Goal: Transaction & Acquisition: Purchase product/service

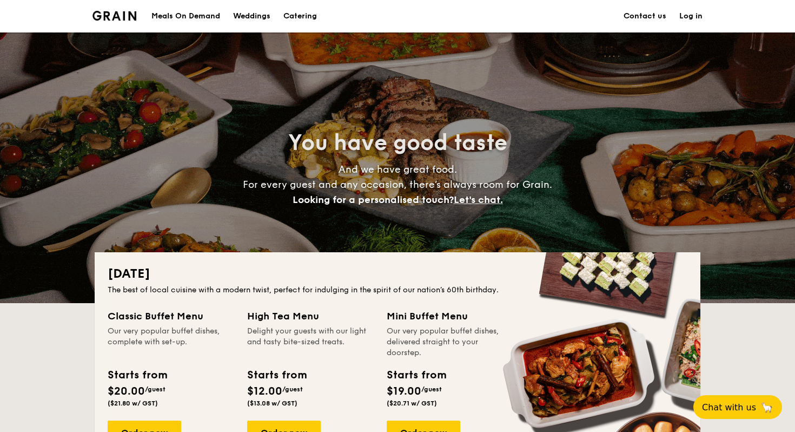
click at [183, 21] on div "Meals On Demand" at bounding box center [185, 16] width 69 height 32
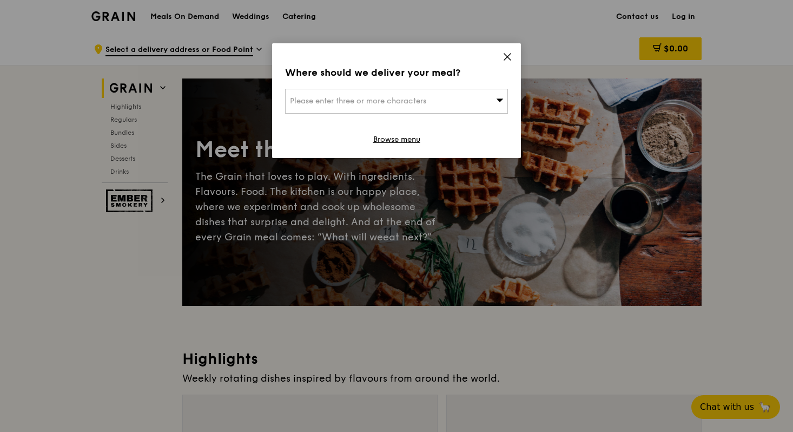
click at [507, 60] on icon at bounding box center [508, 57] width 10 height 10
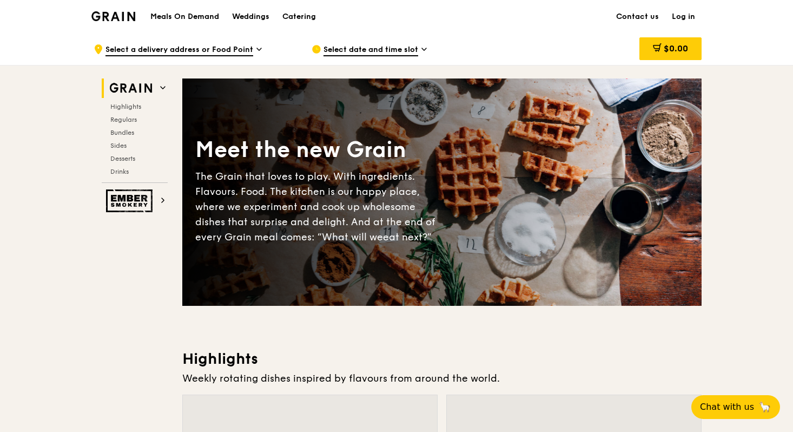
click at [164, 49] on span "Select a delivery address or Food Point" at bounding box center [179, 50] width 148 height 12
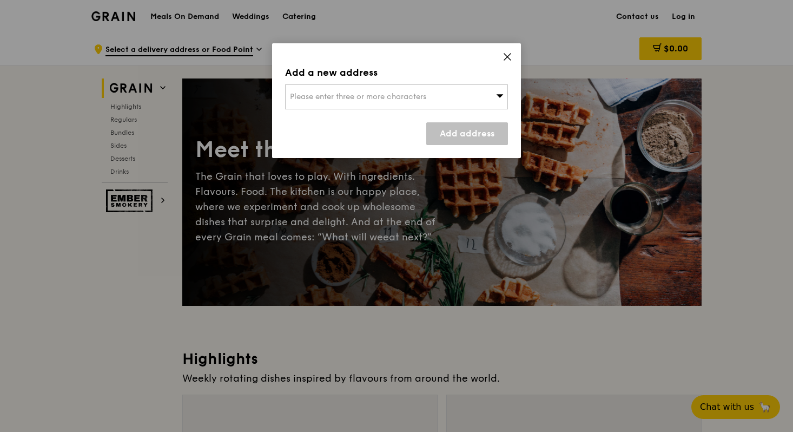
click at [296, 96] on span "Please enter three or more characters" at bounding box center [358, 96] width 136 height 9
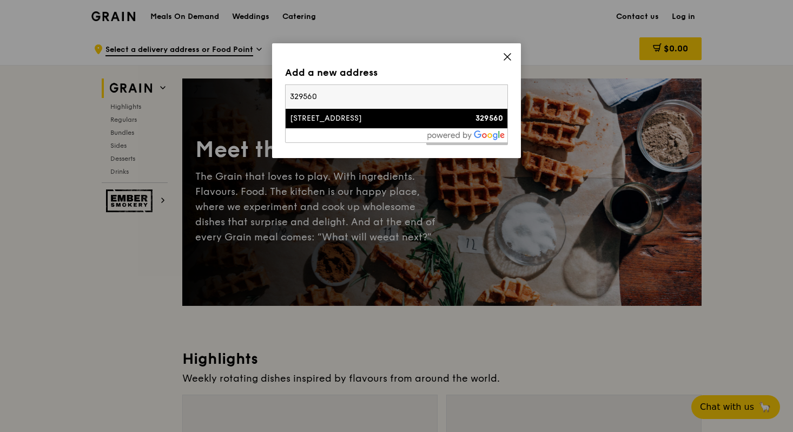
type input "329560"
click at [372, 115] on div "[STREET_ADDRESS]" at bounding box center [370, 118] width 160 height 11
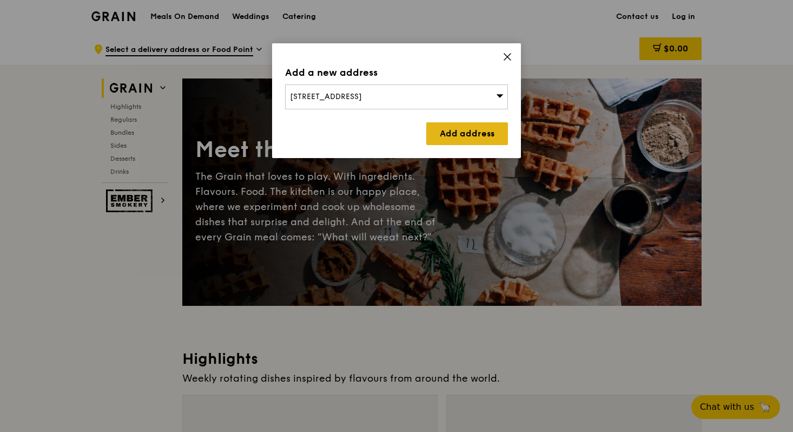
click at [471, 128] on link "Add address" at bounding box center [467, 133] width 82 height 23
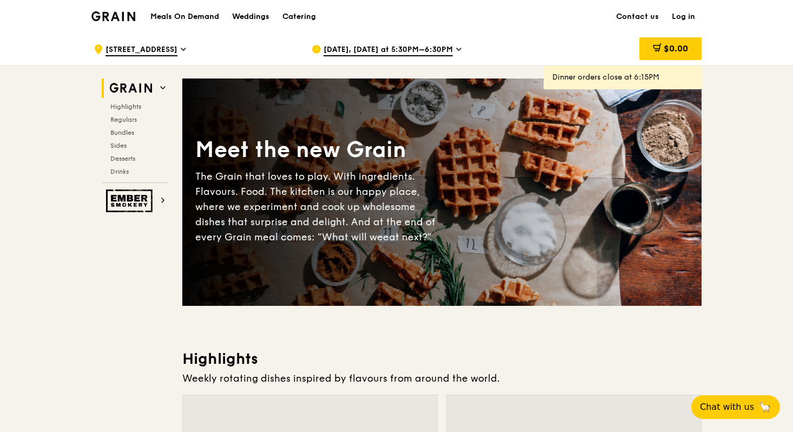
click at [440, 46] on span "Aug 18, Today at 5:30PM–6:30PM" at bounding box center [388, 50] width 129 height 12
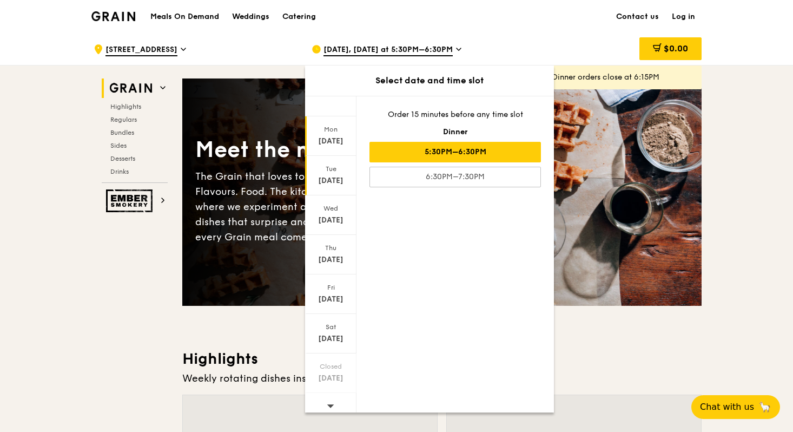
scroll to position [16, 0]
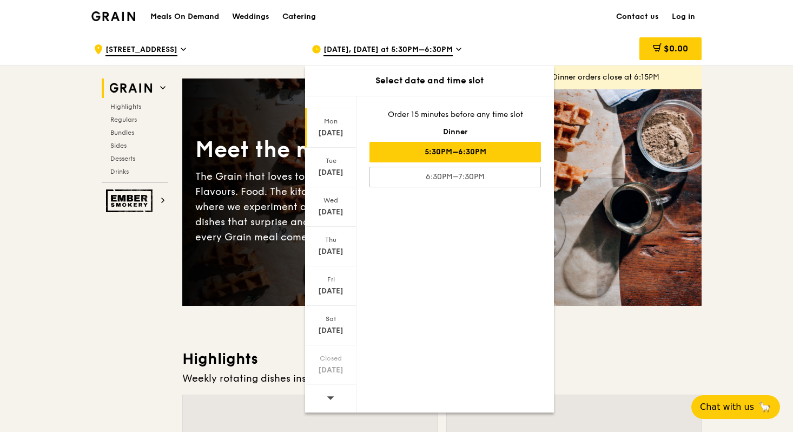
click at [330, 401] on span at bounding box center [331, 397] width 8 height 25
click at [329, 128] on div "[DATE]" at bounding box center [331, 133] width 48 height 11
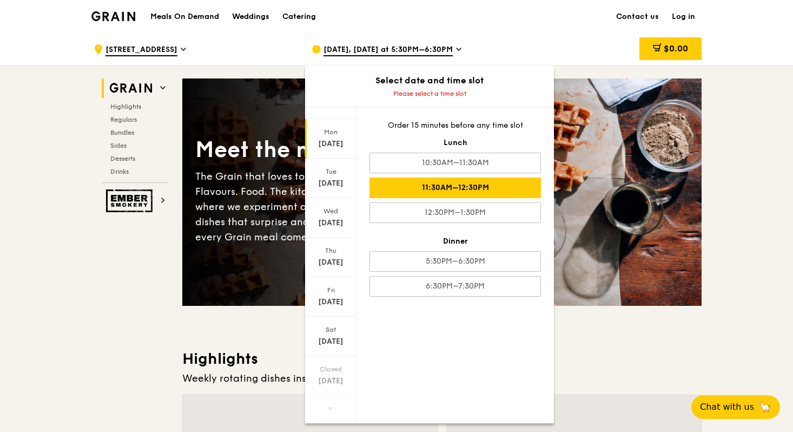
click at [463, 189] on div "11:30AM–12:30PM" at bounding box center [454, 187] width 171 height 21
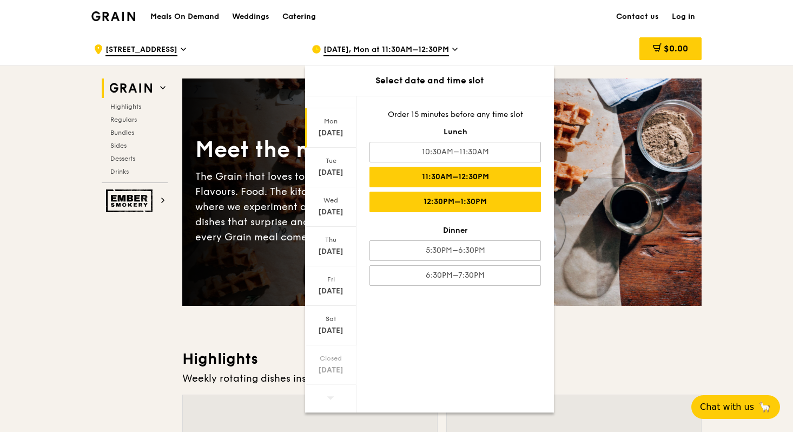
click at [489, 201] on div "12:30PM–1:30PM" at bounding box center [454, 202] width 171 height 21
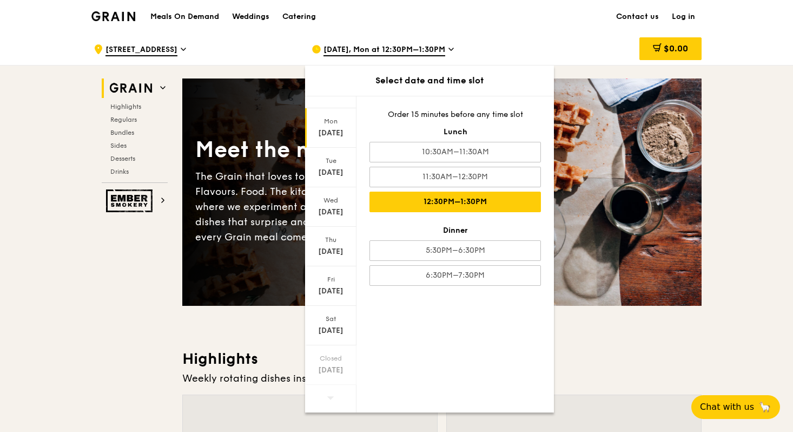
click at [577, 49] on div "$0.00" at bounding box center [614, 49] width 174 height 32
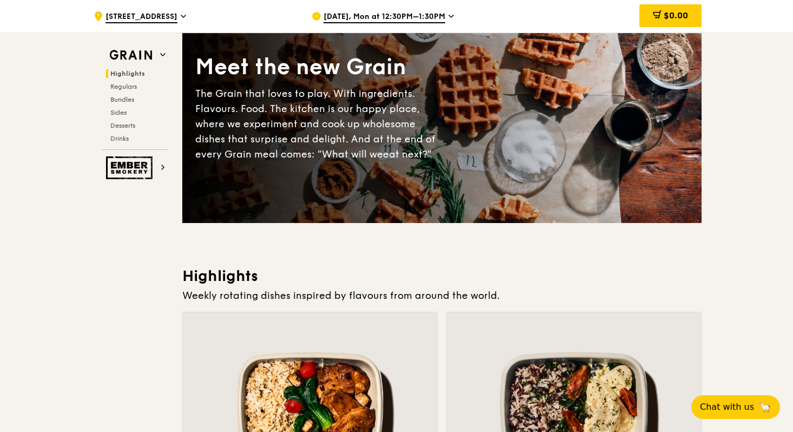
scroll to position [12, 0]
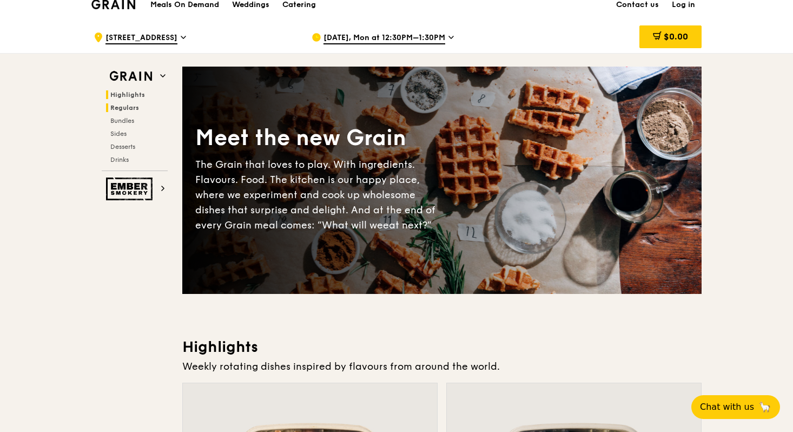
click at [133, 109] on span "Regulars" at bounding box center [124, 108] width 29 height 8
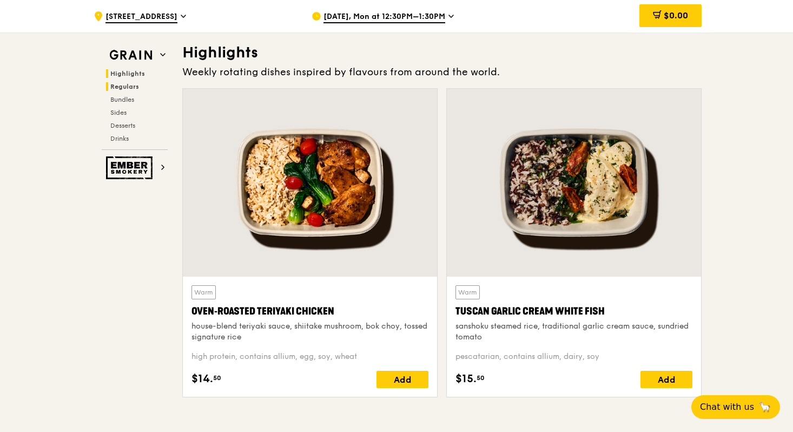
scroll to position [0, 0]
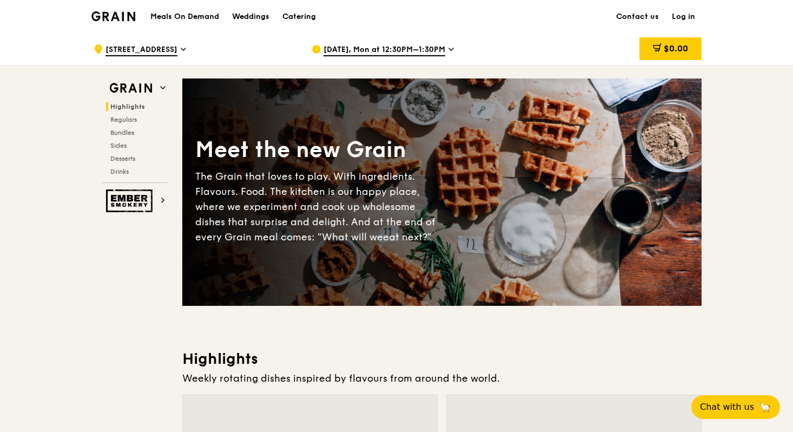
click at [178, 17] on h1 "Meals On Demand" at bounding box center [184, 16] width 69 height 11
click at [128, 119] on span "Regulars" at bounding box center [124, 120] width 29 height 8
click at [115, 27] on div "Grain logo" at bounding box center [113, 15] width 44 height 32
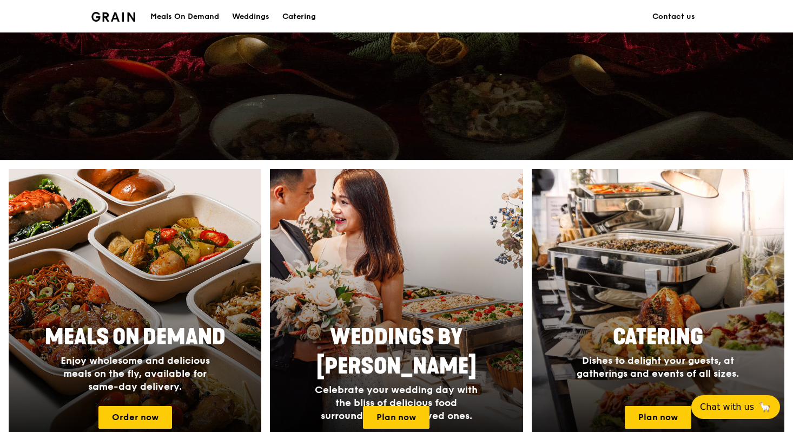
scroll to position [377, 0]
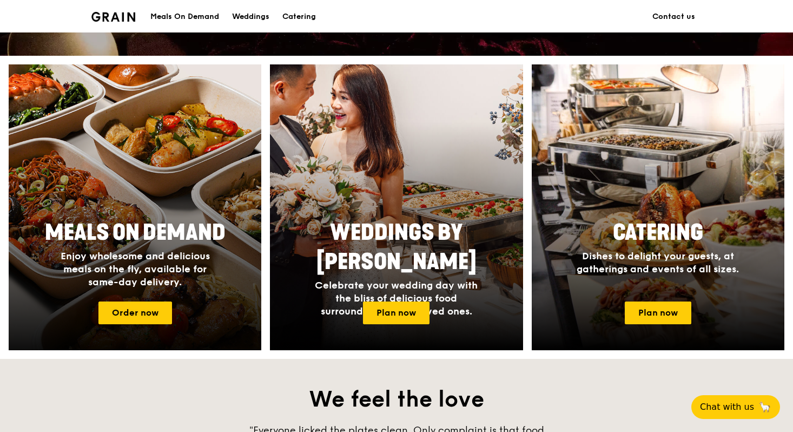
click at [106, 325] on div at bounding box center [135, 207] width 278 height 314
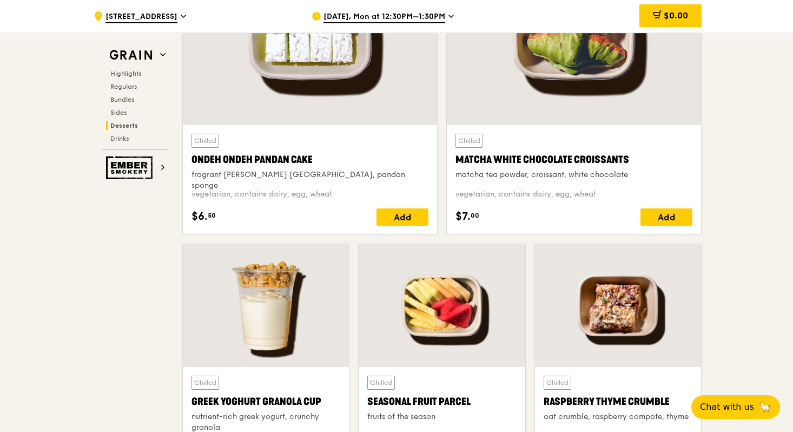
scroll to position [3463, 0]
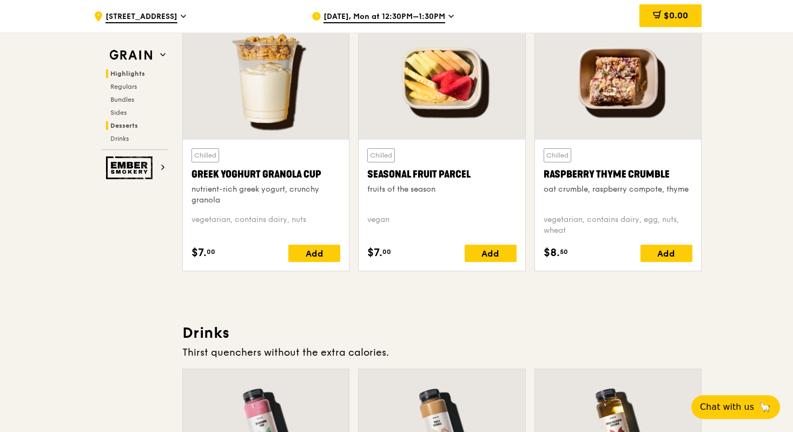
click at [136, 75] on span "Highlights" at bounding box center [127, 74] width 35 height 8
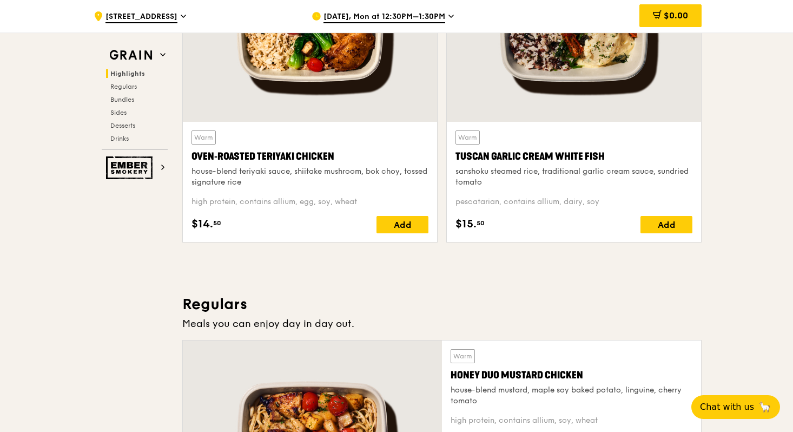
scroll to position [305, 0]
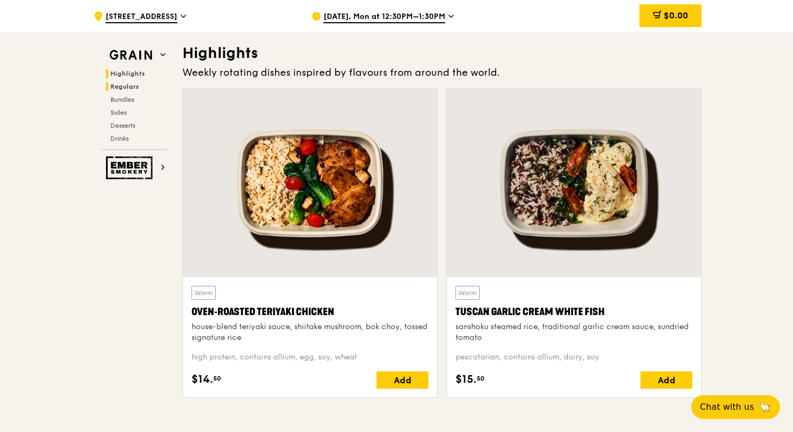
click at [136, 89] on span "Regulars" at bounding box center [124, 87] width 29 height 8
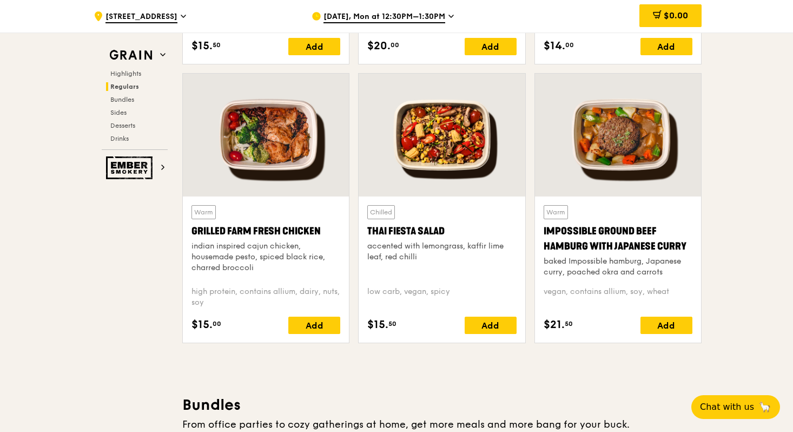
scroll to position [1213, 0]
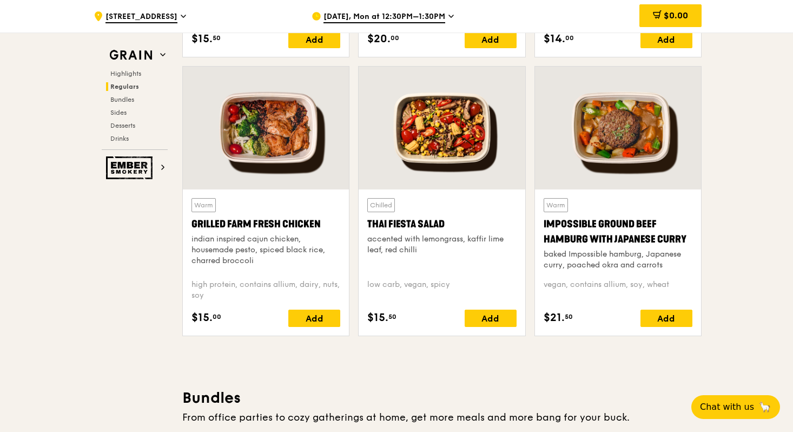
click at [291, 144] on div at bounding box center [266, 128] width 166 height 123
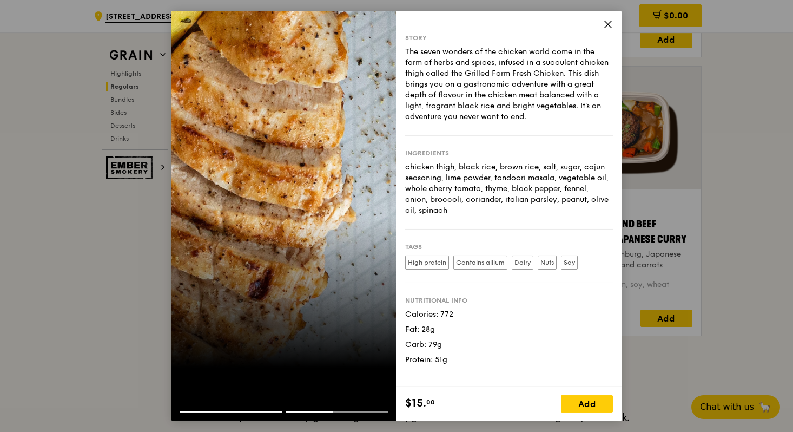
click at [602, 25] on div "Story The seven wonders of the chicken world come in the form of herbs and spic…" at bounding box center [509, 198] width 225 height 375
click at [605, 25] on icon at bounding box center [608, 24] width 10 height 10
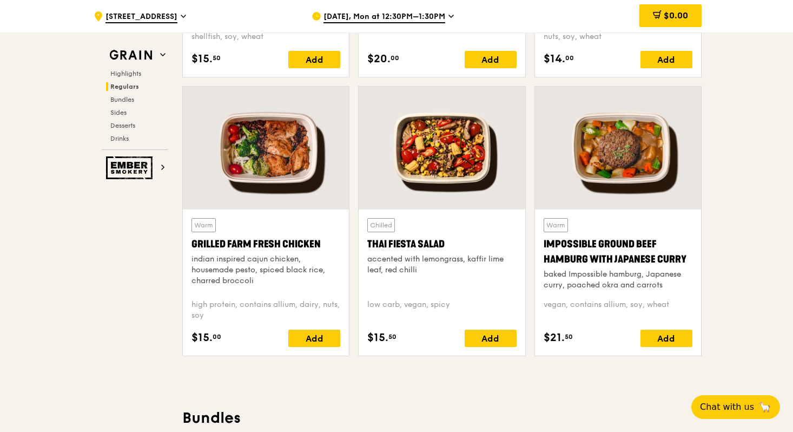
scroll to position [1187, 0]
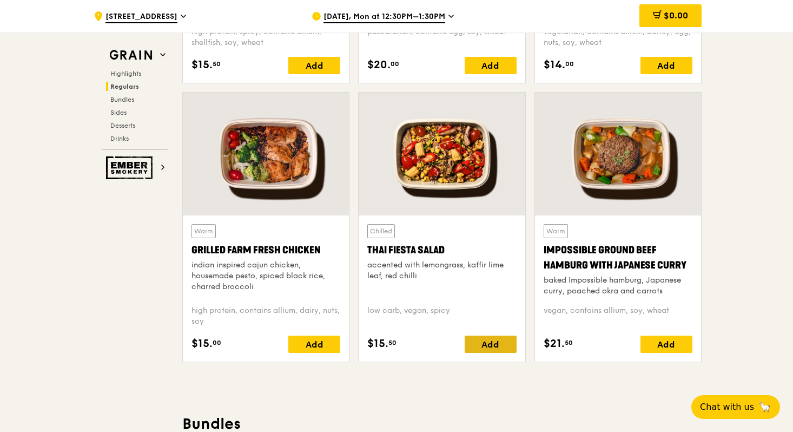
click at [491, 339] on div "Add" at bounding box center [491, 343] width 52 height 17
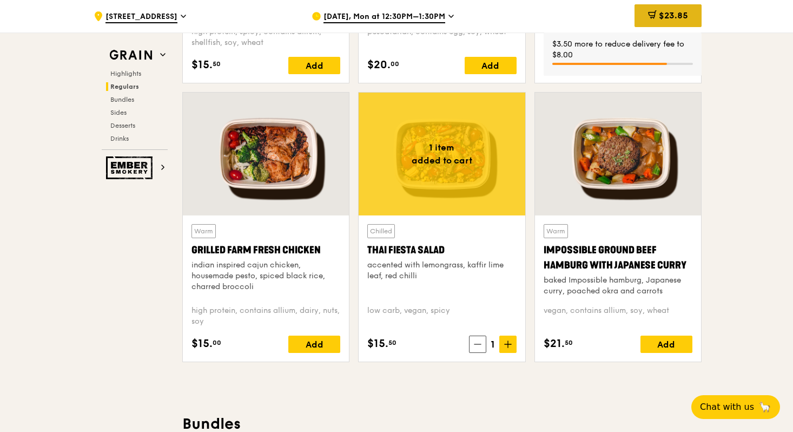
click at [669, 11] on span "$23.85" at bounding box center [673, 15] width 29 height 10
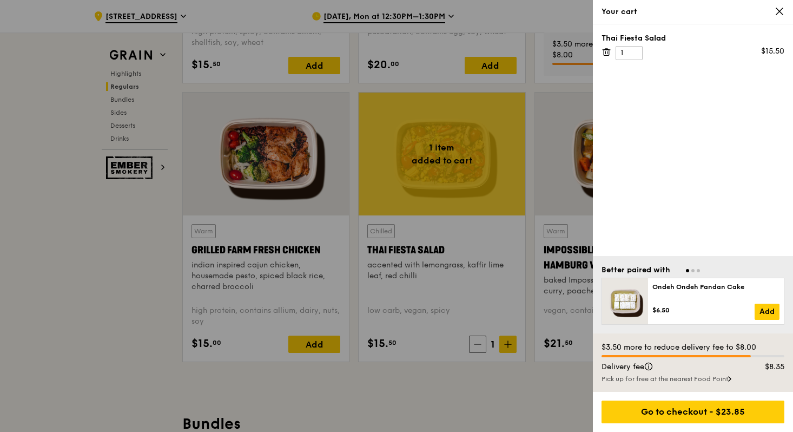
click at [780, 10] on icon at bounding box center [779, 11] width 6 height 6
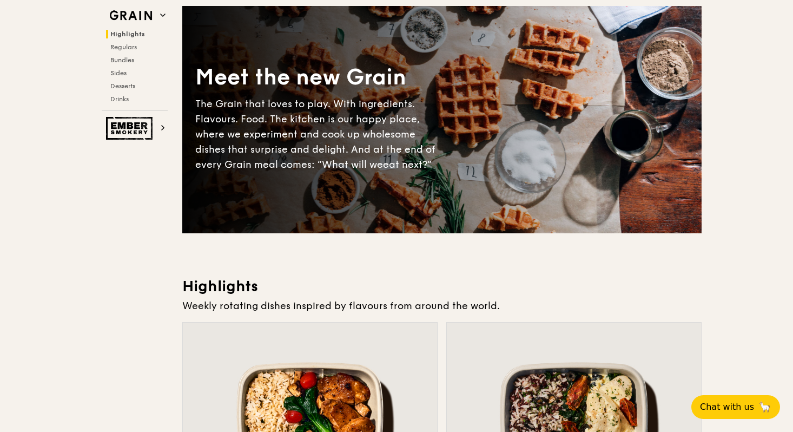
scroll to position [0, 0]
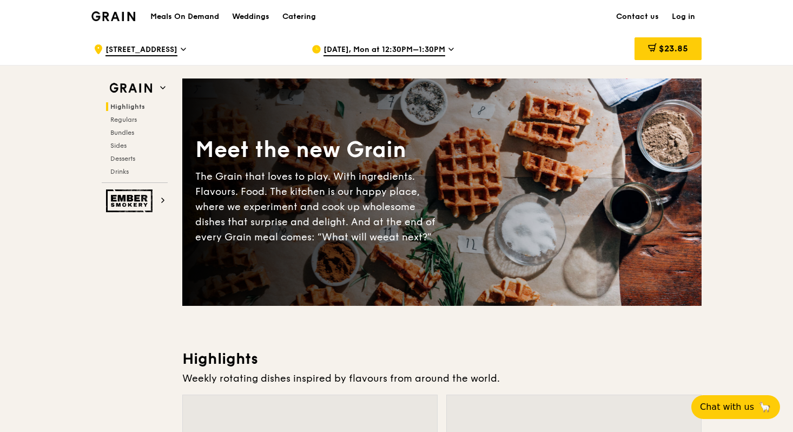
click at [124, 18] on img at bounding box center [113, 16] width 44 height 10
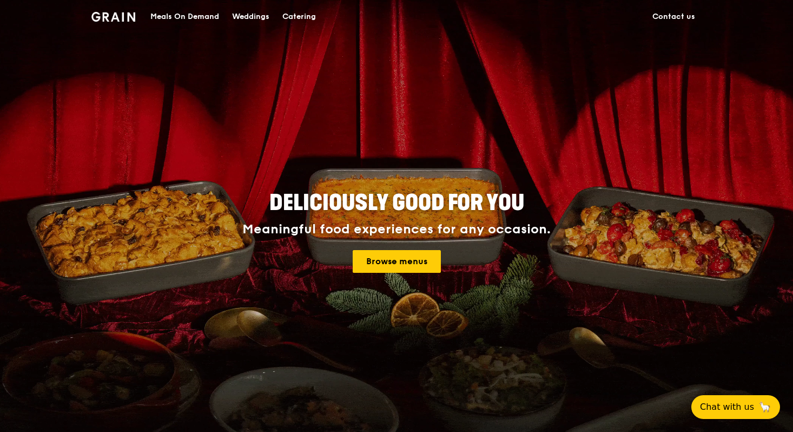
click at [316, 20] on div "Catering" at bounding box center [299, 17] width 34 height 32
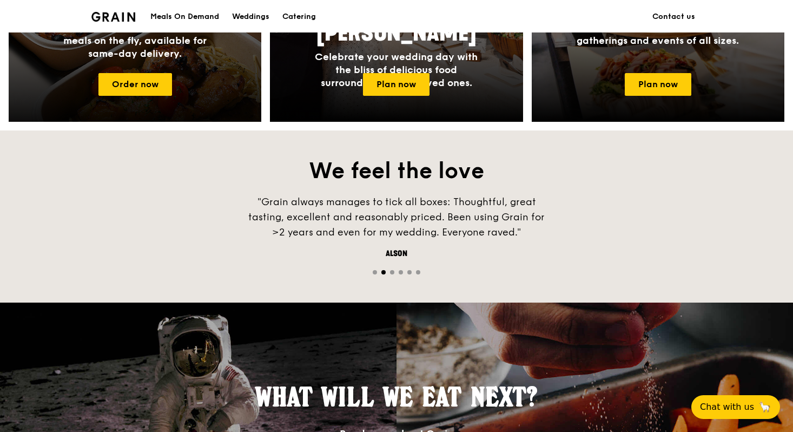
scroll to position [497, 0]
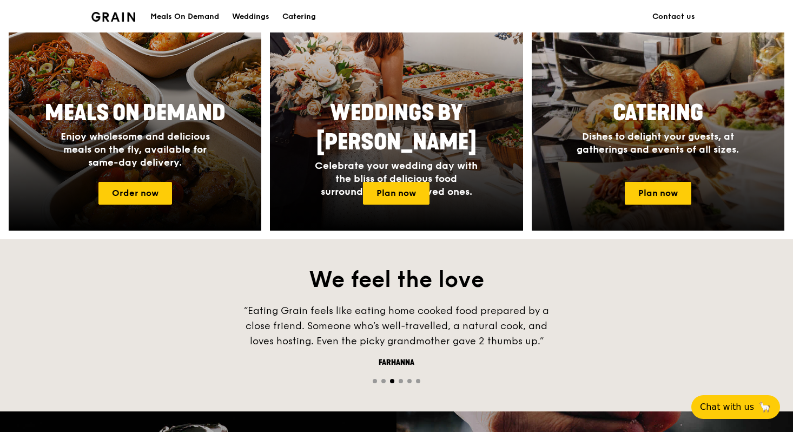
click at [630, 134] on span "Dishes to delight your guests, at gatherings and events of all sizes." at bounding box center [658, 142] width 162 height 25
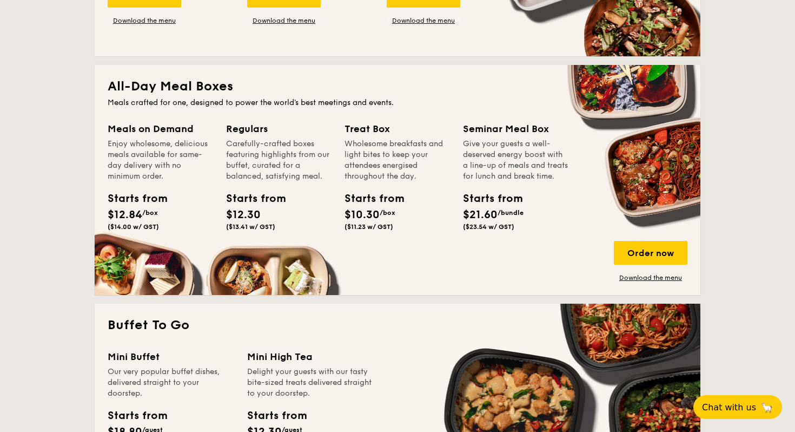
scroll to position [666, 0]
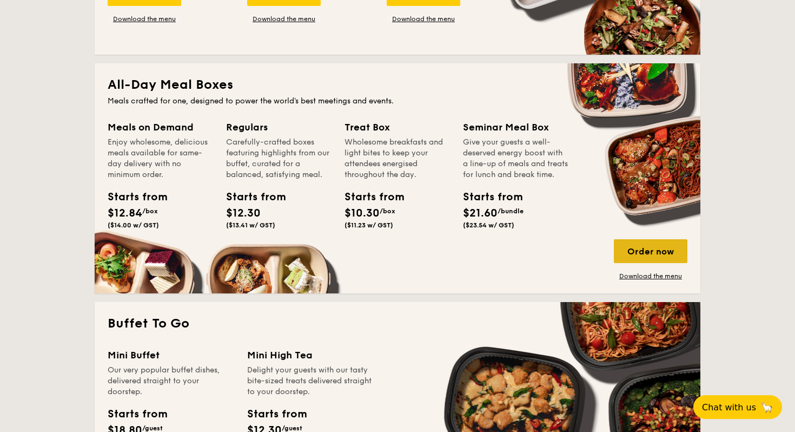
click at [639, 252] on div "Order now" at bounding box center [651, 251] width 74 height 24
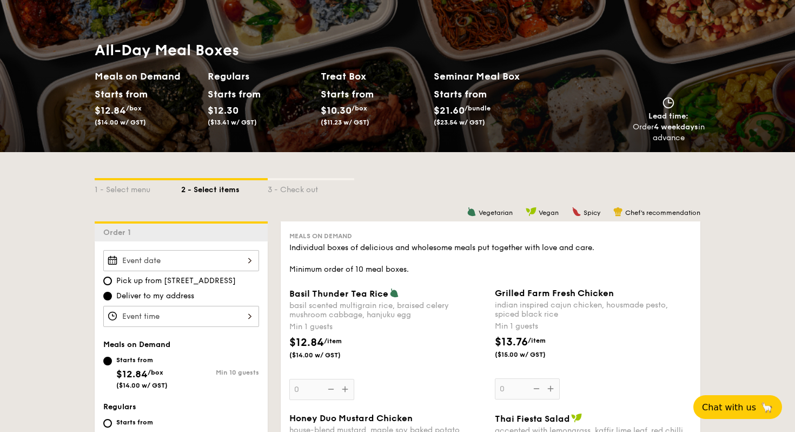
scroll to position [98, 0]
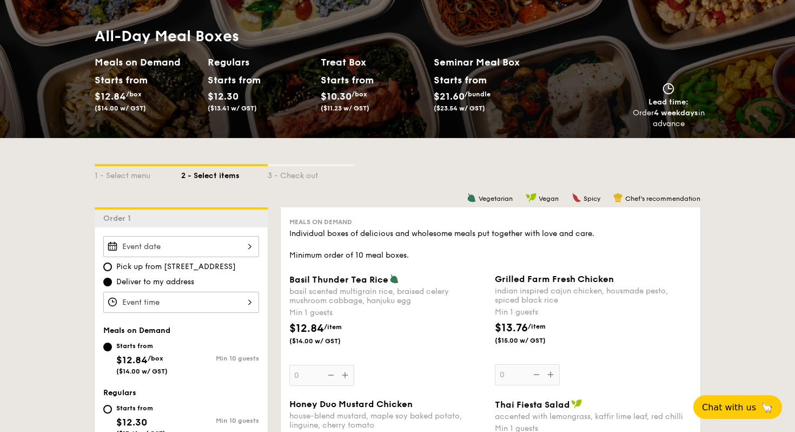
click at [183, 247] on div at bounding box center [181, 246] width 156 height 21
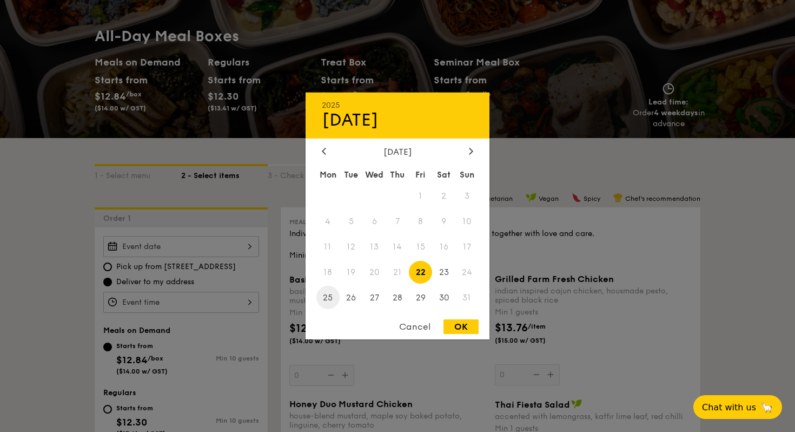
click at [329, 296] on span "25" at bounding box center [327, 297] width 23 height 23
click at [458, 326] on div "OK" at bounding box center [461, 326] width 35 height 15
type input "[DATE]"
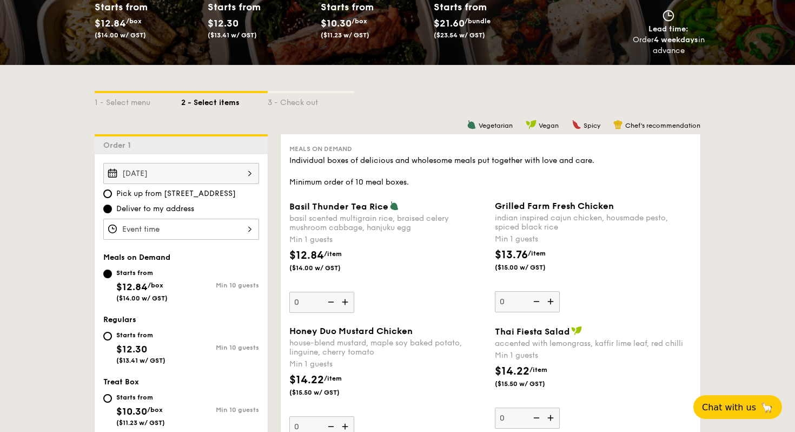
scroll to position [216, 0]
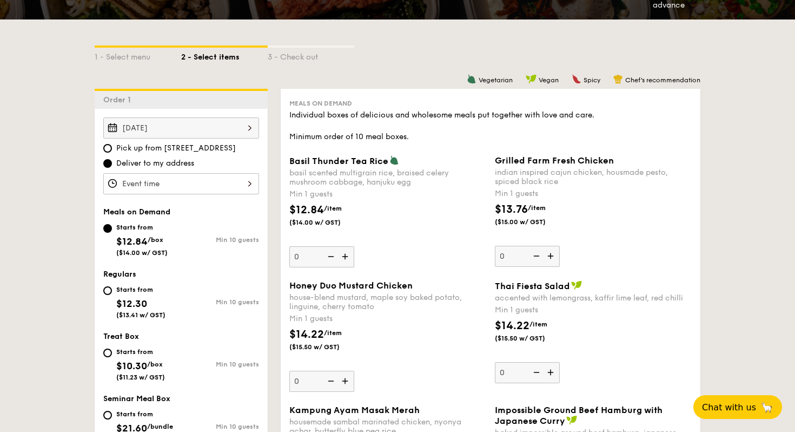
click at [158, 186] on div at bounding box center [181, 183] width 156 height 21
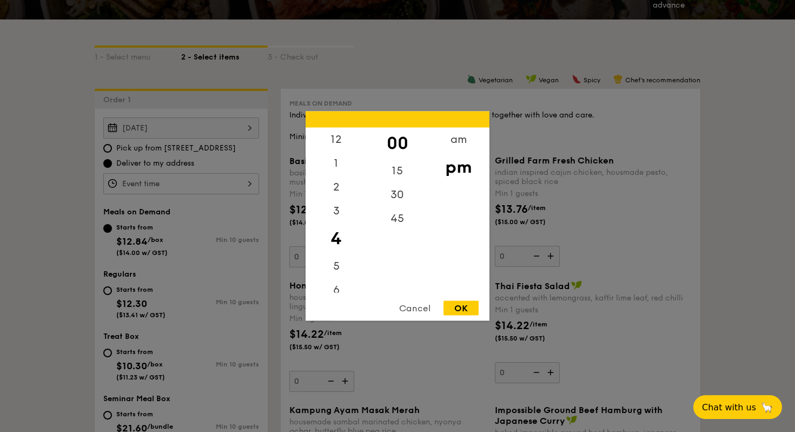
scroll to position [192, 0]
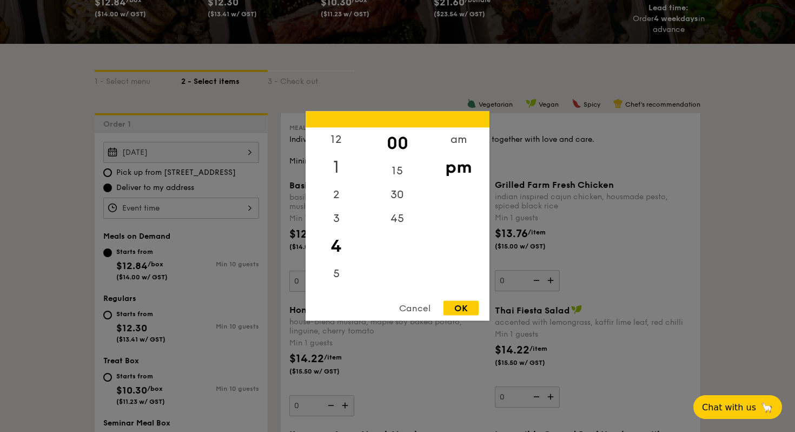
click at [341, 162] on div "1" at bounding box center [336, 166] width 61 height 31
click at [338, 149] on div "12" at bounding box center [336, 143] width 61 height 31
click at [397, 220] on div "45" at bounding box center [397, 222] width 61 height 31
click at [467, 309] on div "OK" at bounding box center [461, 308] width 35 height 15
type input "12:45PM"
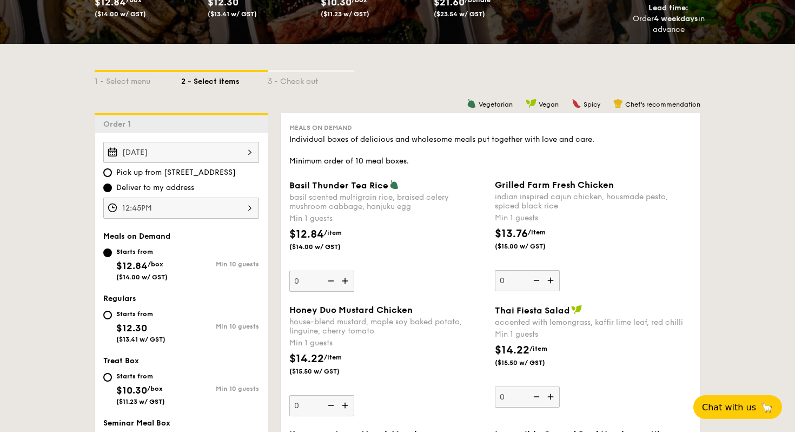
scroll to position [226, 0]
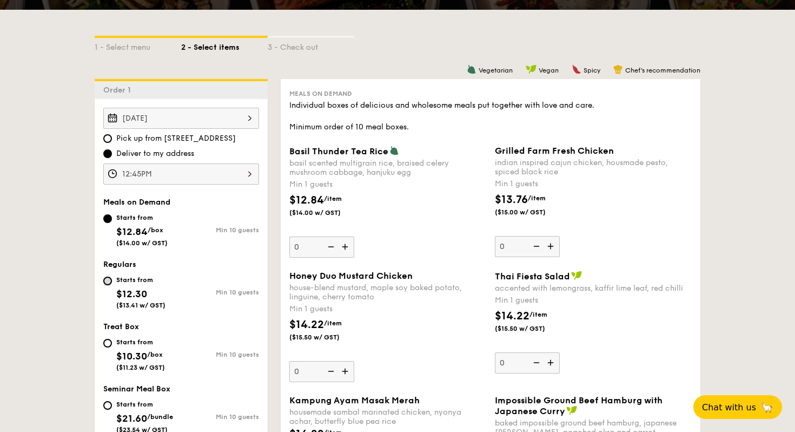
click at [108, 282] on input "Starts from $12.30 ($13.41 w/ GST) Min 10 guests" at bounding box center [107, 280] width 9 height 9
radio input "true"
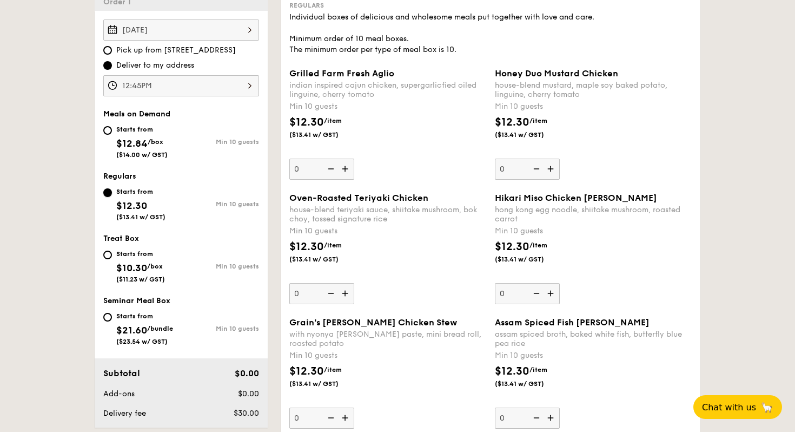
scroll to position [315, 0]
click at [217, 81] on div "12:45PM" at bounding box center [181, 85] width 156 height 21
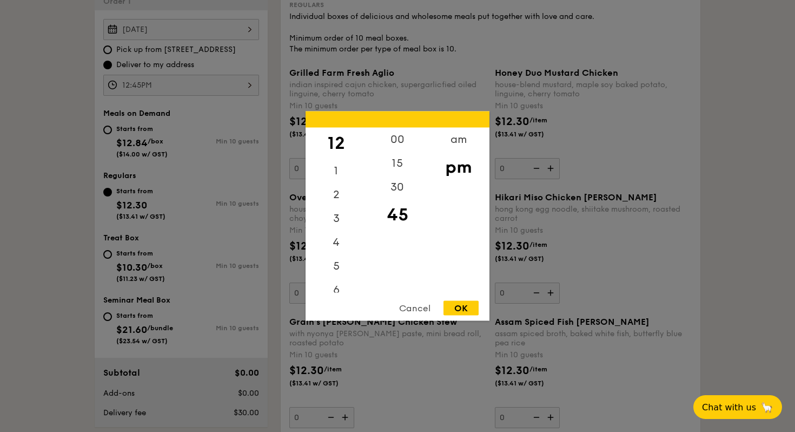
click at [451, 311] on div "OK" at bounding box center [461, 308] width 35 height 15
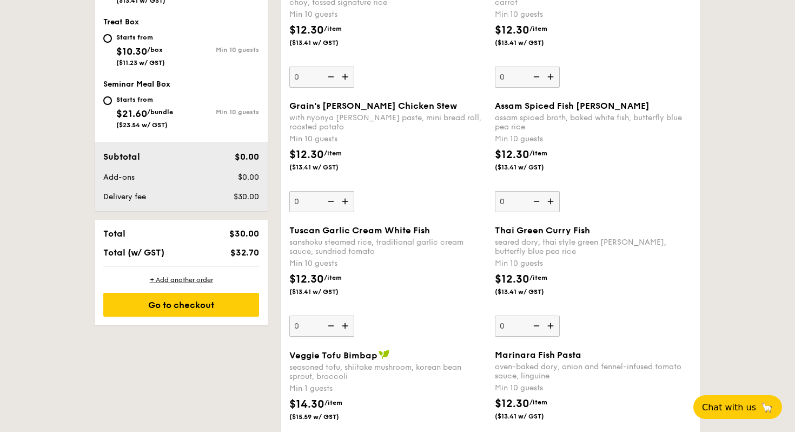
scroll to position [557, 0]
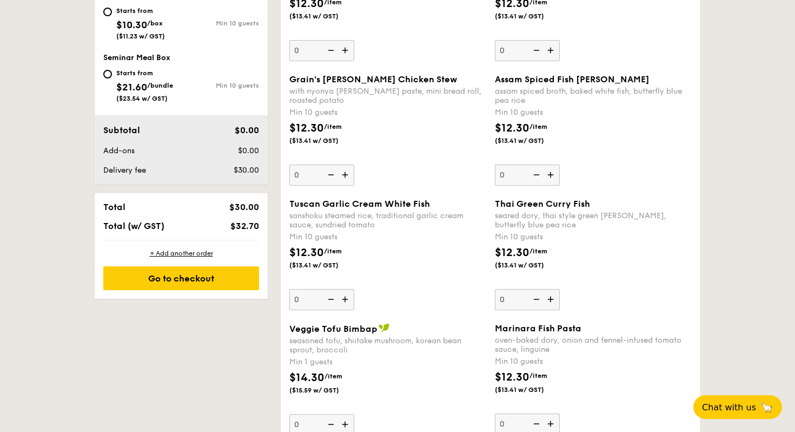
click at [555, 301] on img at bounding box center [552, 299] width 16 height 21
click at [555, 301] on input "0" at bounding box center [527, 299] width 65 height 21
type input "10"
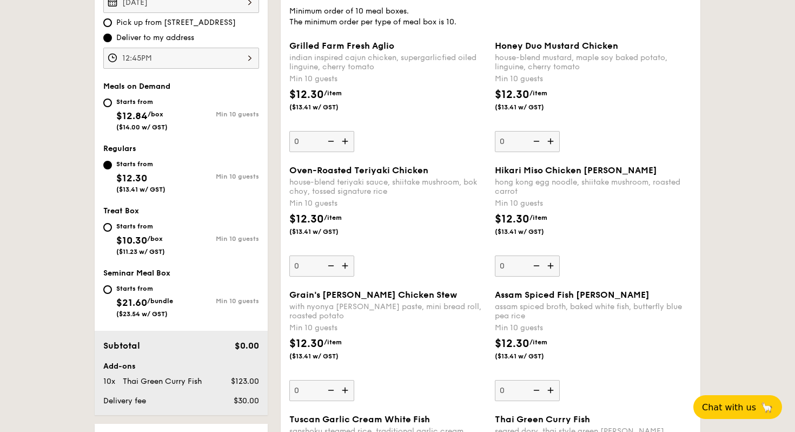
scroll to position [347, 0]
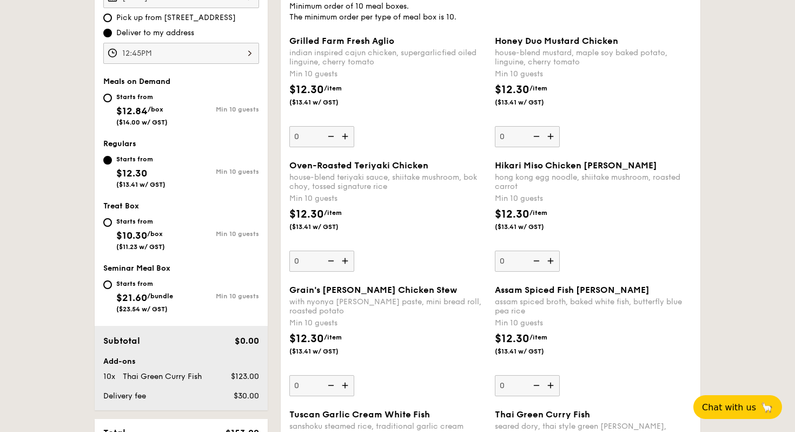
click at [348, 261] on img at bounding box center [346, 260] width 16 height 21
click at [348, 261] on input "0" at bounding box center [321, 260] width 65 height 21
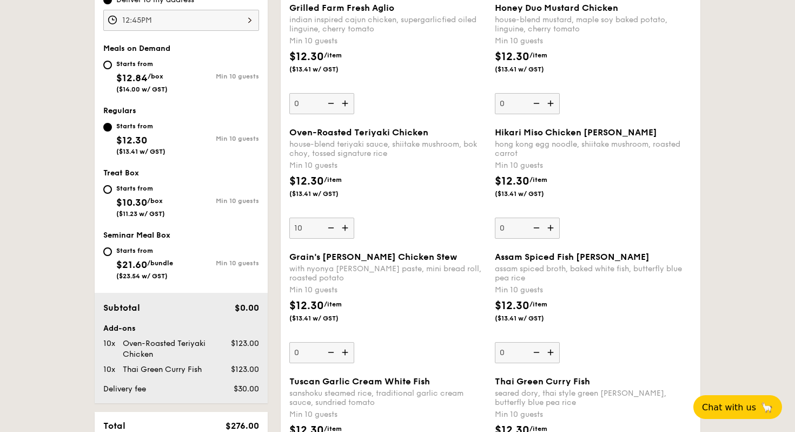
click at [348, 228] on img at bounding box center [346, 227] width 16 height 21
click at [348, 228] on input "10" at bounding box center [321, 227] width 65 height 21
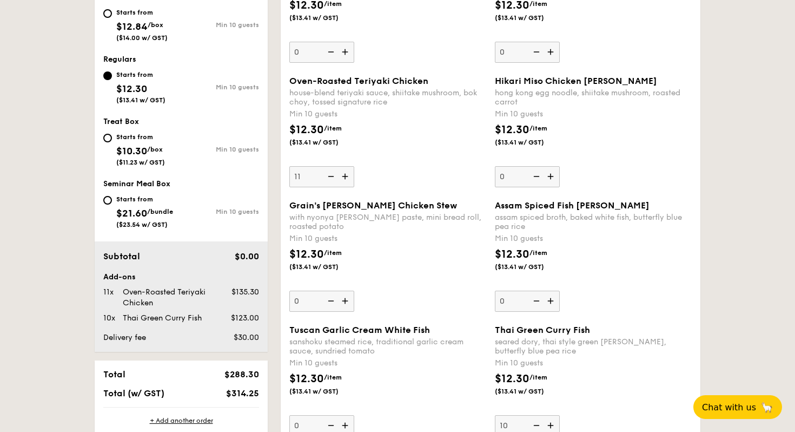
scroll to position [432, 0]
click at [400, 115] on div "Min 10 guests" at bounding box center [387, 113] width 197 height 11
click at [354, 165] on input "20" at bounding box center [321, 175] width 65 height 21
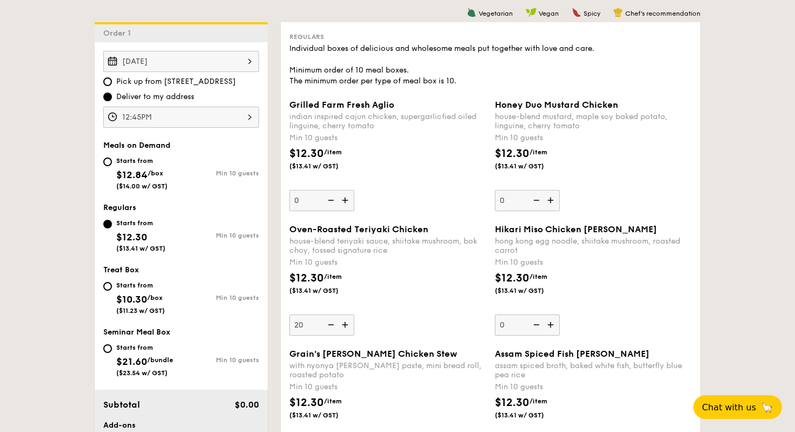
scroll to position [287, 0]
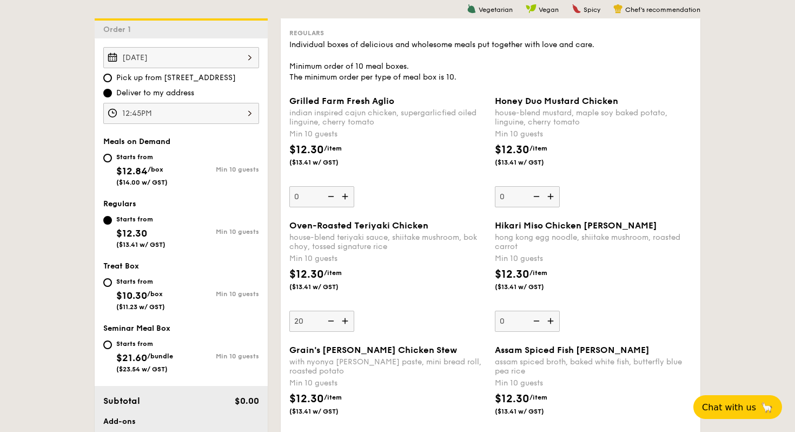
click at [312, 322] on input "20" at bounding box center [321, 321] width 65 height 21
drag, startPoint x: 312, startPoint y: 322, endPoint x: 267, endPoint y: 322, distance: 44.4
type input "10"
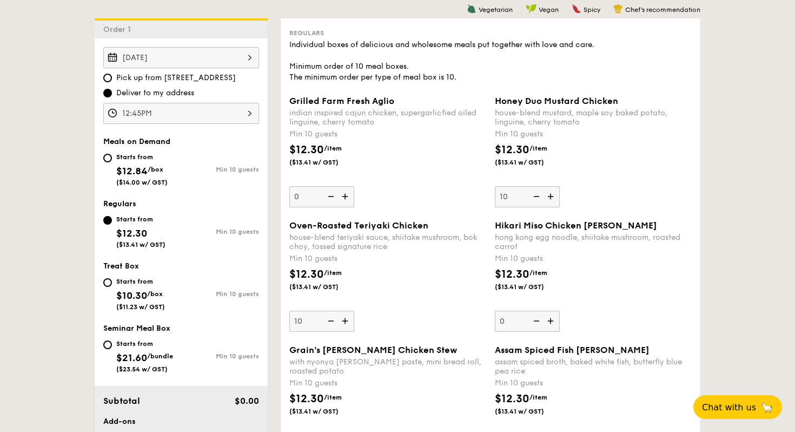
click at [641, 224] on div "Hikari Miso Chicken [PERSON_NAME]" at bounding box center [593, 225] width 197 height 10
click at [560, 311] on input "0" at bounding box center [527, 321] width 65 height 21
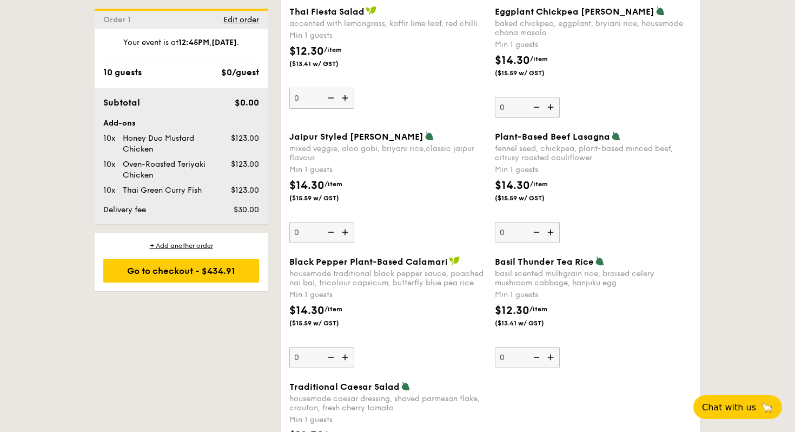
scroll to position [1126, 0]
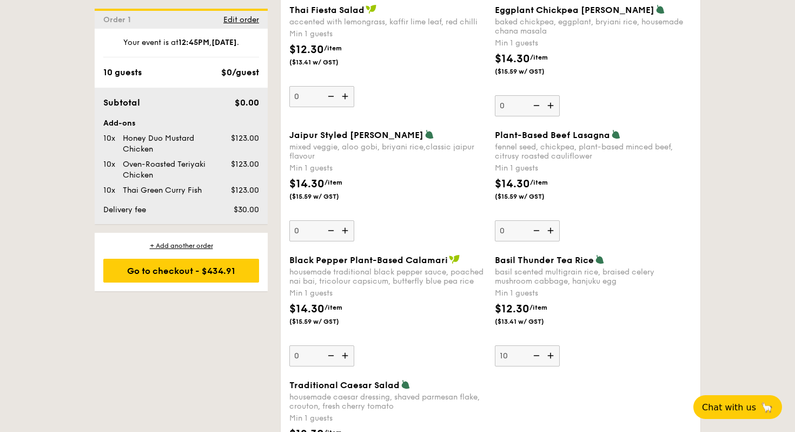
type input "10"
click at [611, 340] on div "Basil Thunder Tea [PERSON_NAME] scented multigrain rice, braised celery mushroo…" at bounding box center [593, 310] width 197 height 112
click at [560, 345] on input "10" at bounding box center [527, 355] width 65 height 21
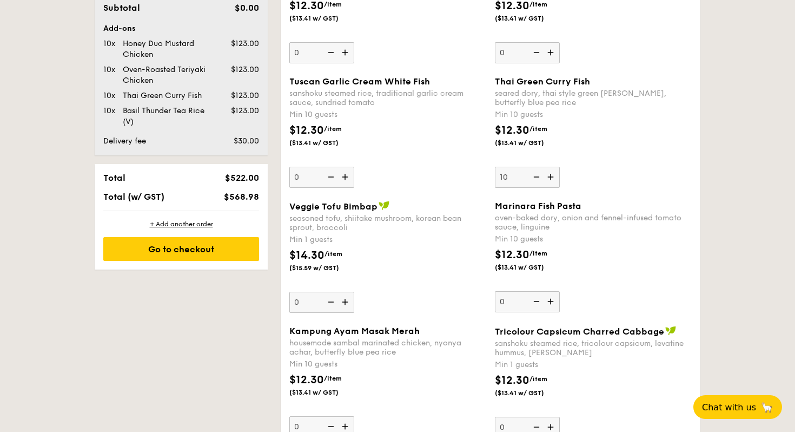
scroll to position [665, 0]
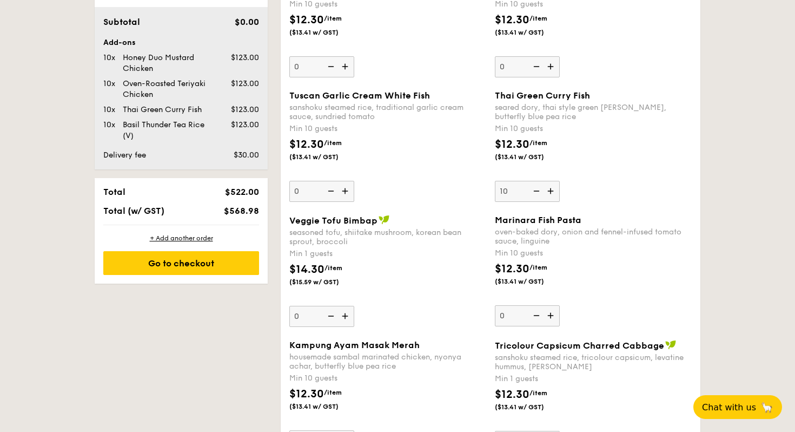
click at [552, 189] on img at bounding box center [552, 191] width 16 height 21
click at [552, 189] on input "10" at bounding box center [527, 191] width 65 height 21
click at [552, 189] on img at bounding box center [552, 191] width 16 height 21
click at [552, 189] on input "11" at bounding box center [527, 191] width 65 height 21
click at [552, 189] on img at bounding box center [552, 191] width 16 height 21
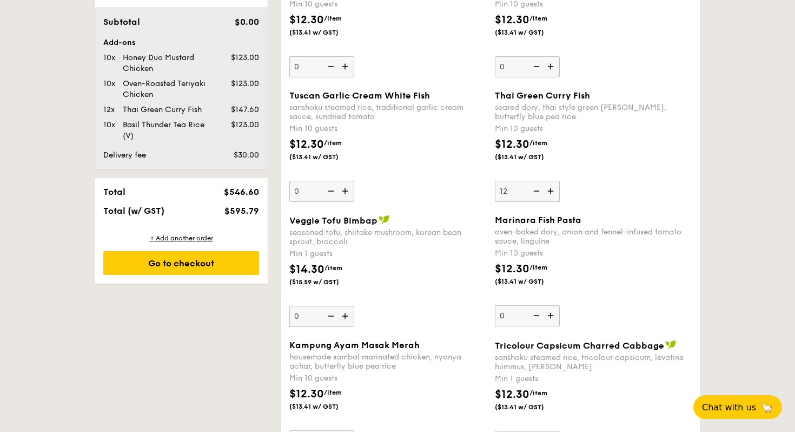
click at [552, 189] on input "12" at bounding box center [527, 191] width 65 height 21
type input "13"
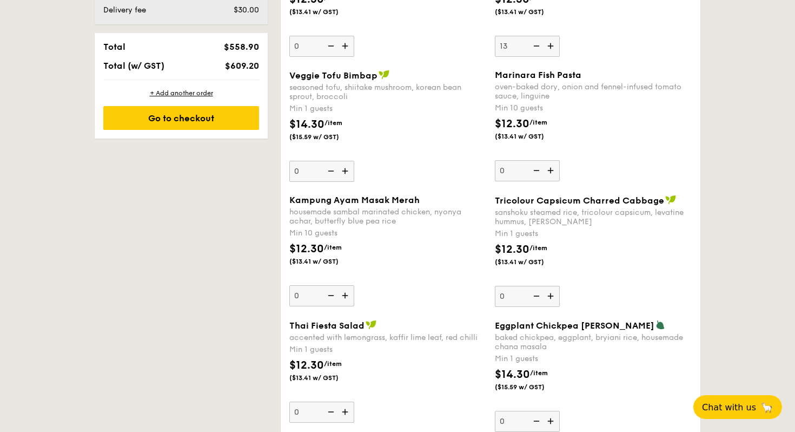
scroll to position [808, 0]
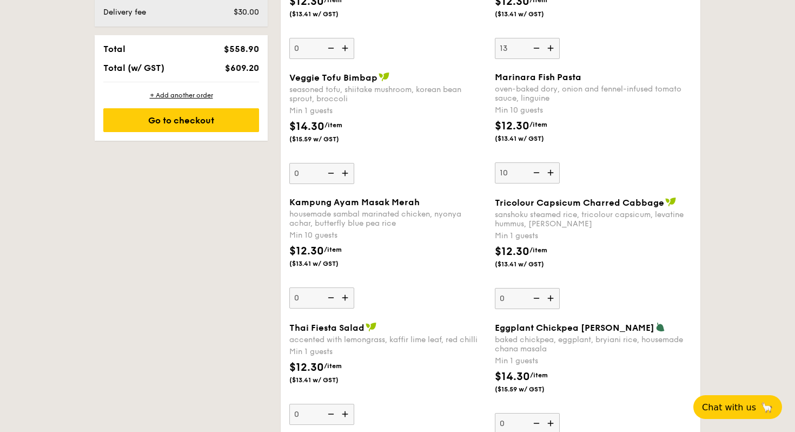
type input "10"
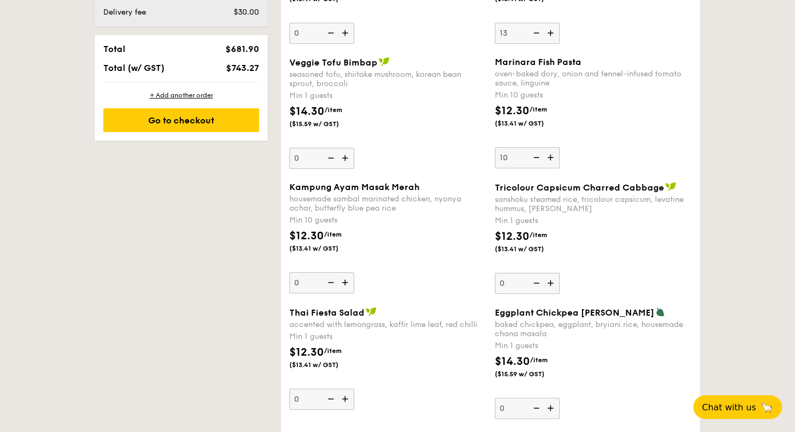
click at [551, 138] on div "$12.30 /item ($13.41 w/ GST)" at bounding box center [594, 122] width 206 height 38
click at [551, 147] on input "10" at bounding box center [527, 157] width 65 height 21
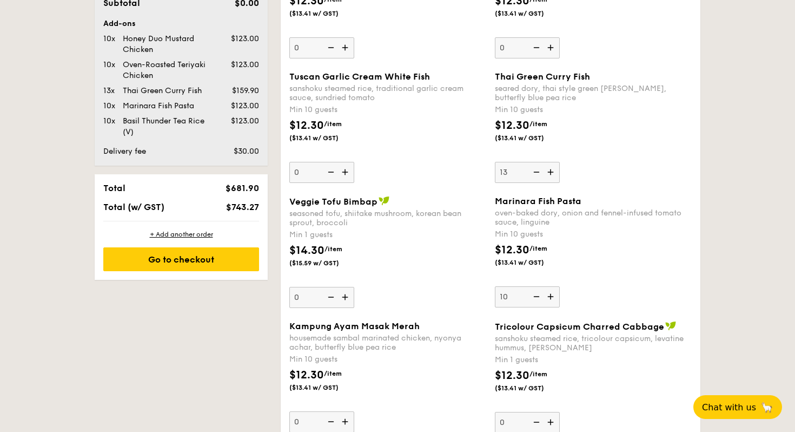
scroll to position [684, 0]
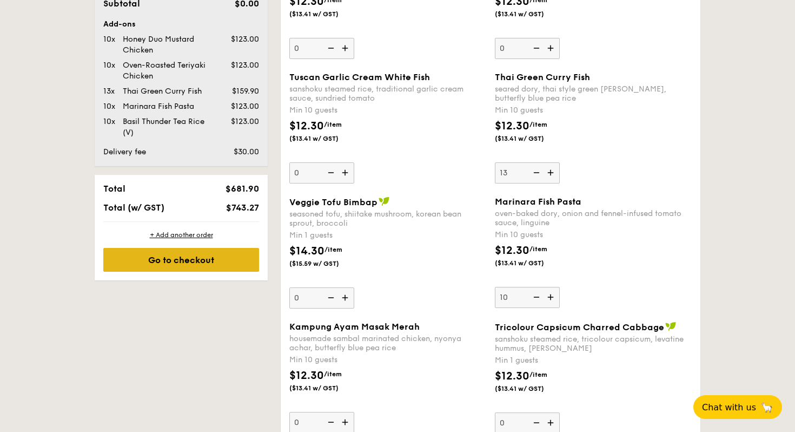
click at [193, 255] on div "Go to checkout" at bounding box center [181, 260] width 156 height 24
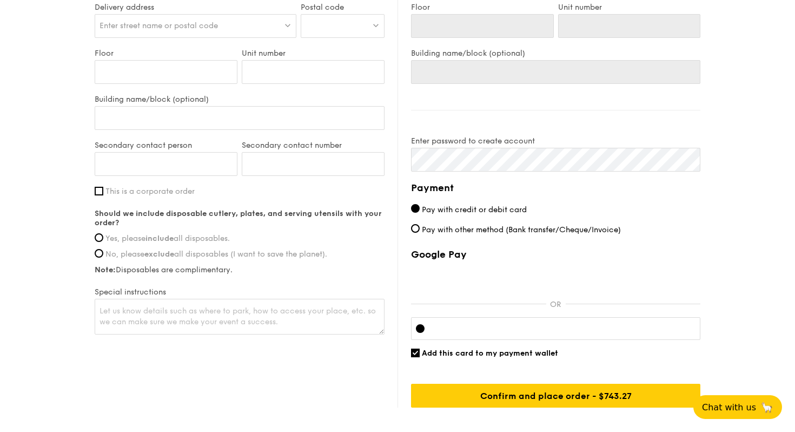
scroll to position [645, 0]
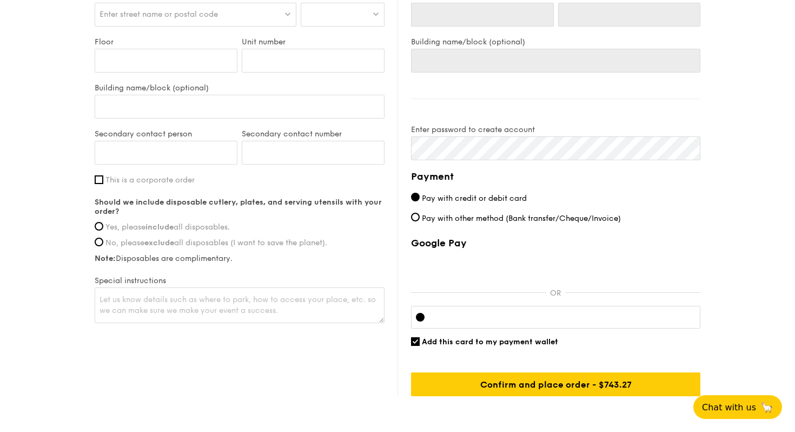
click at [162, 227] on strong "include" at bounding box center [160, 226] width 28 height 9
click at [103, 227] on input "Yes, please include all disposables." at bounding box center [99, 226] width 9 height 9
radio input "true"
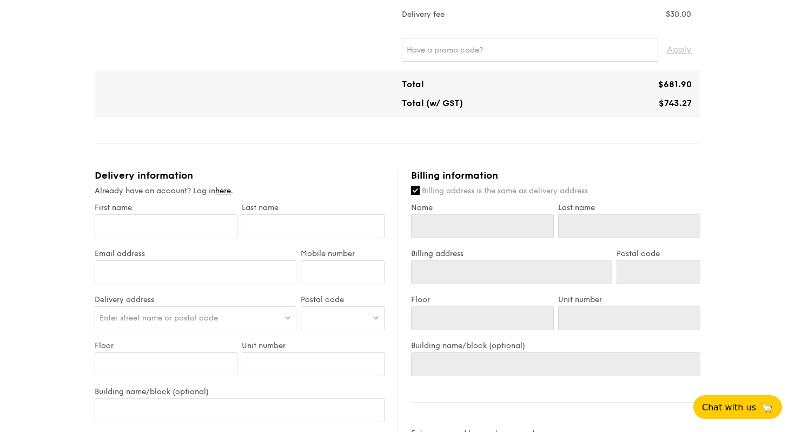
scroll to position [417, 0]
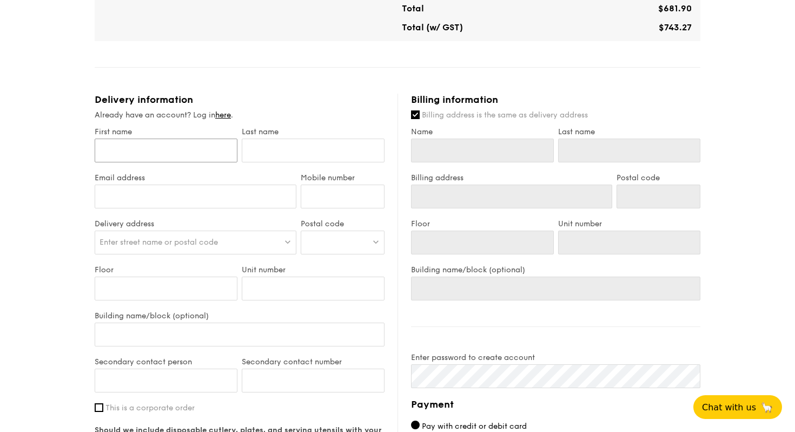
click at [200, 150] on input "First name" at bounding box center [166, 150] width 143 height 24
type input "z"
type input "zam"
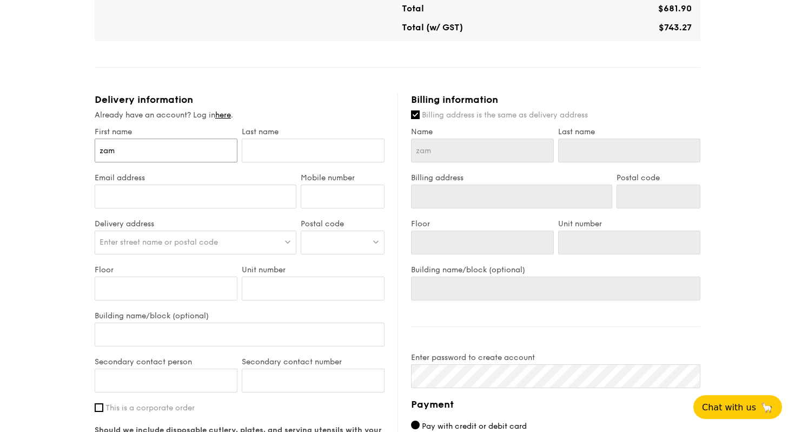
type input "za"
type input "z"
type input "A"
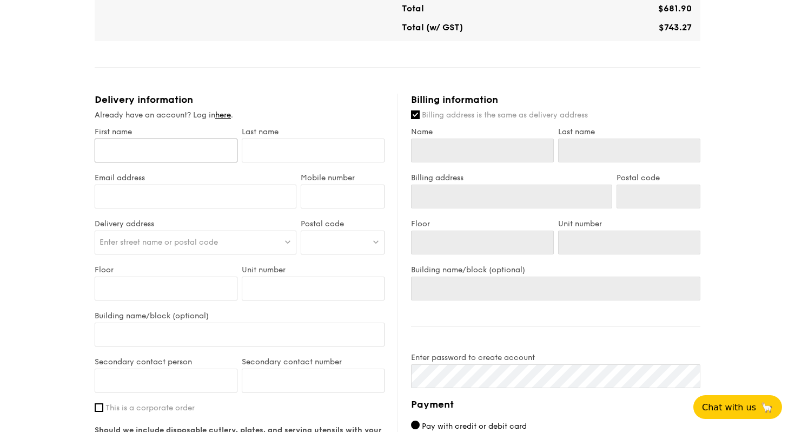
type input "A"
type input "Am"
type input "Ambger"
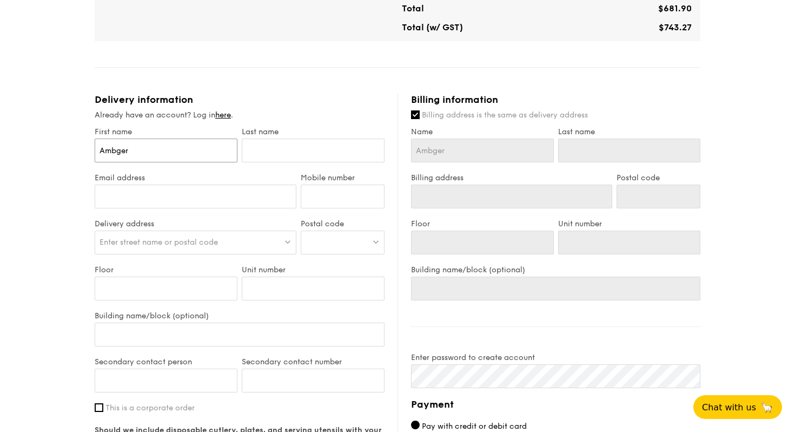
type input "Ambge"
type input "Ambg"
type input "Amb"
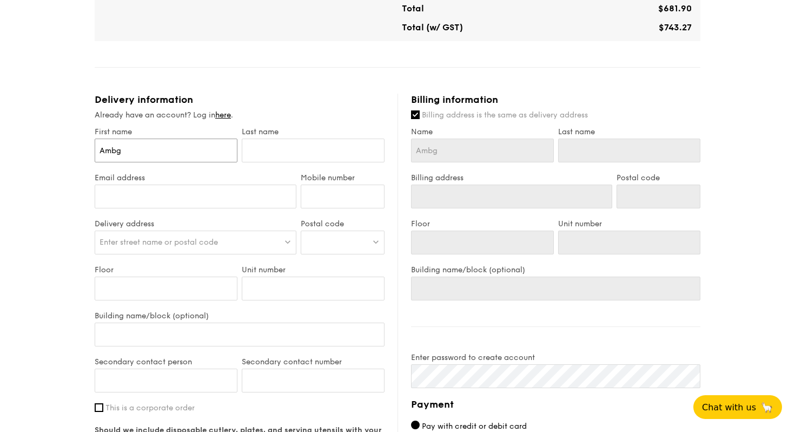
type input "Amb"
type input "Amber"
click at [283, 151] on input "text" at bounding box center [313, 150] width 143 height 24
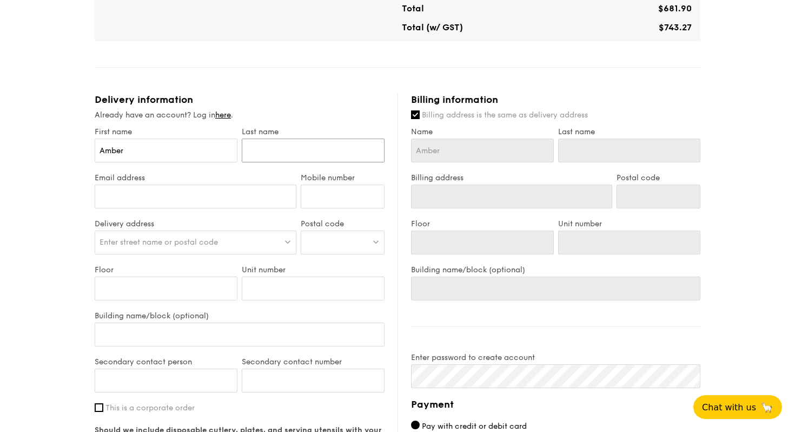
type input "Q"
type input "Qu"
type input "Qua"
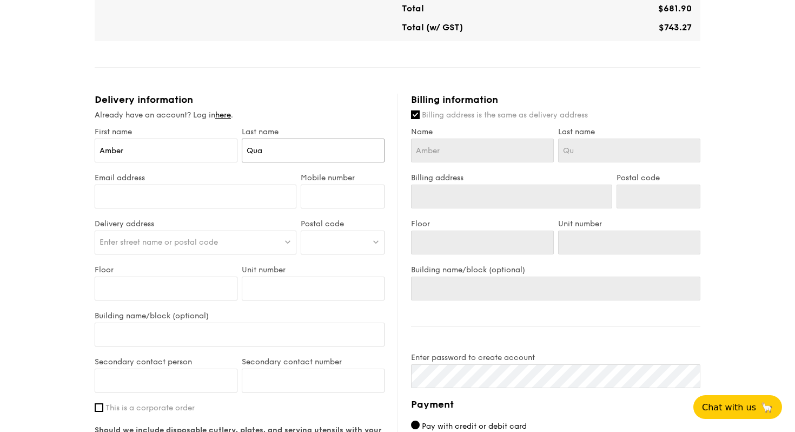
type input "Qua"
click at [423, 112] on span "Billing address is the same as delivery address" at bounding box center [505, 114] width 166 height 9
click at [420, 112] on input "Billing address is the same as delivery address" at bounding box center [415, 114] width 9 height 9
checkbox input "false"
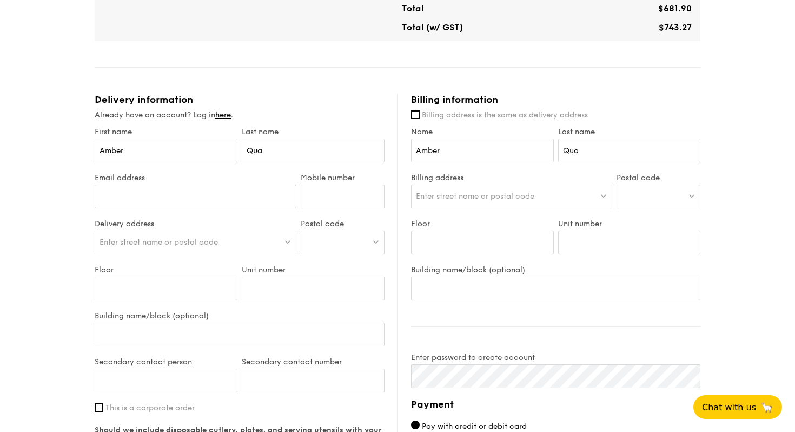
click at [138, 191] on input "Email address" at bounding box center [196, 196] width 202 height 24
type input "[EMAIL_ADDRESS][DOMAIN_NAME]"
click at [335, 201] on input "Mobile number" at bounding box center [343, 196] width 84 height 24
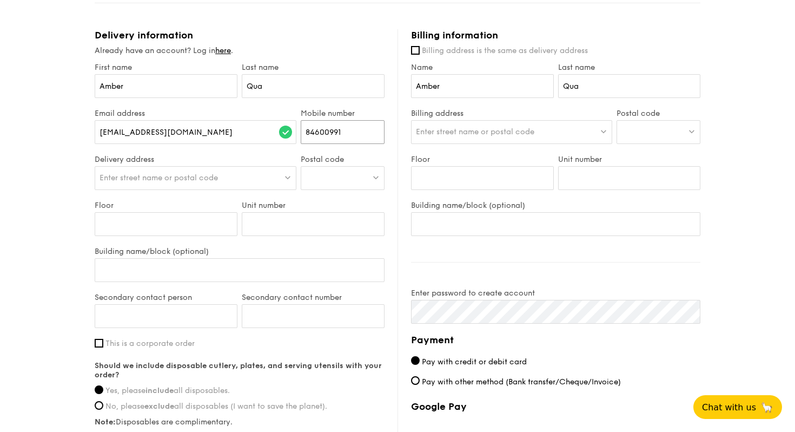
type input "84600991"
click at [253, 177] on div "Enter street name or postal code" at bounding box center [196, 178] width 202 height 24
type input "28 irawadd"
drag, startPoint x: 160, startPoint y: 177, endPoint x: 0, endPoint y: 176, distance: 160.1
click at [0, 176] on div "1 - Select menu 2 - Select items 3 - Check out Regulars Serving time: [DATE] 12…" at bounding box center [397, 61] width 795 height 1084
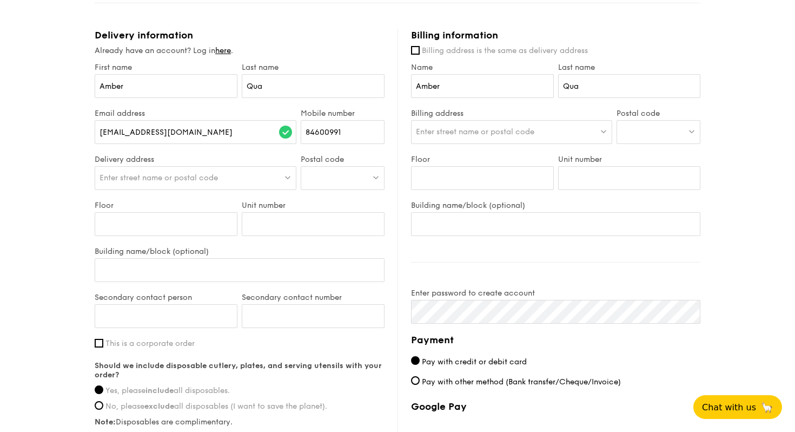
click at [133, 179] on span "Enter street name or postal code" at bounding box center [159, 177] width 118 height 9
type input "[STREET_ADDRESS][PERSON_NAME]"
drag, startPoint x: 207, startPoint y: 175, endPoint x: 13, endPoint y: 173, distance: 194.2
click at [13, 173] on div "1 - Select menu 2 - Select items 3 - Check out Regulars Serving time: [DATE] 12…" at bounding box center [397, 61] width 795 height 1084
click at [175, 170] on div "Enter street name or postal code" at bounding box center [196, 178] width 202 height 24
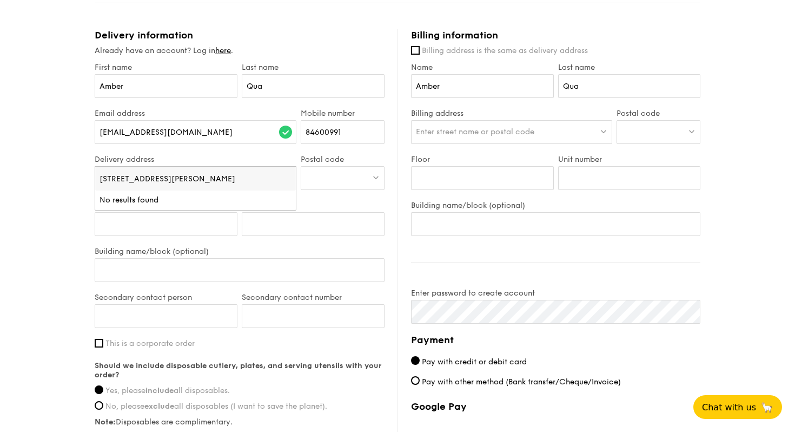
drag, startPoint x: 202, startPoint y: 179, endPoint x: 97, endPoint y: 179, distance: 105.0
click at [97, 179] on input "[STREET_ADDRESS][PERSON_NAME]" at bounding box center [195, 179] width 201 height 24
type input "[STREET_ADDRESS]"
click at [56, 219] on div "1 - Select menu 2 - Select items 3 - Check out Regulars Serving time: [DATE] 12…" at bounding box center [397, 61] width 795 height 1084
click at [156, 177] on span "Enter street name or postal code" at bounding box center [159, 177] width 118 height 9
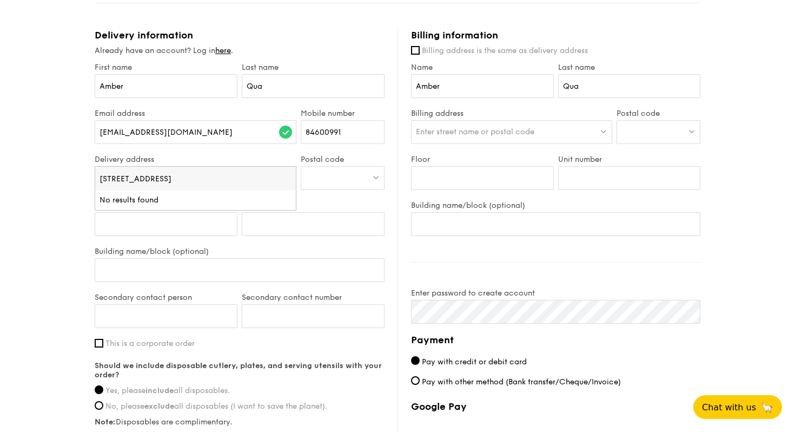
drag, startPoint x: 194, startPoint y: 180, endPoint x: 41, endPoint y: 165, distance: 154.3
click at [41, 165] on div "1 - Select menu 2 - Select items 3 - Check out Regulars Serving time: [DATE] 12…" at bounding box center [397, 61] width 795 height 1084
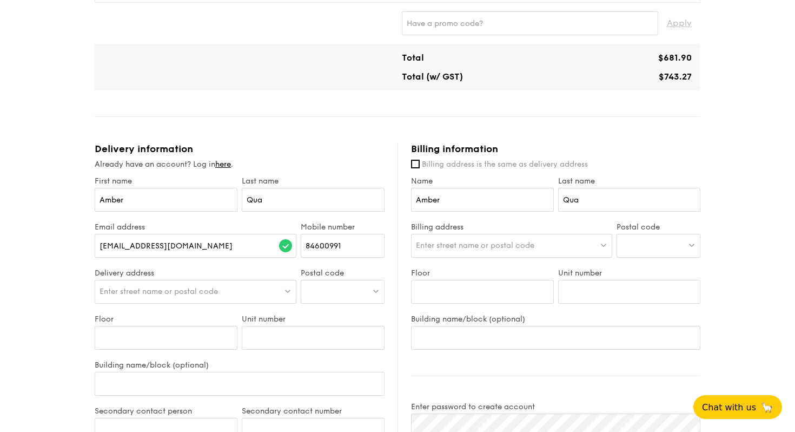
scroll to position [361, 0]
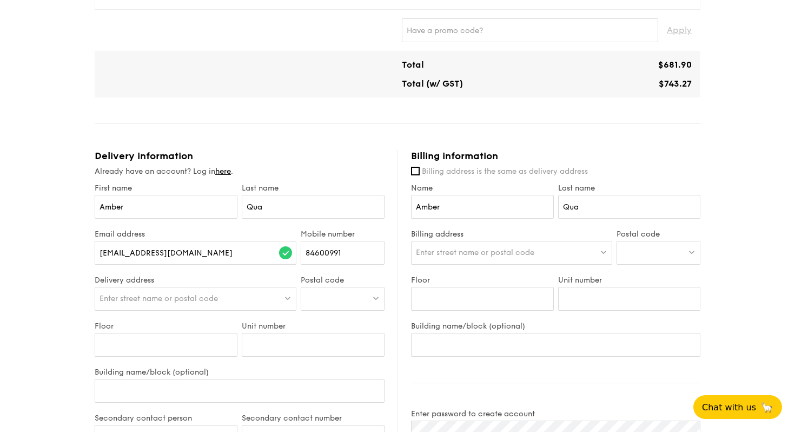
click at [102, 291] on div "Enter street name or postal code" at bounding box center [196, 299] width 202 height 24
drag, startPoint x: 168, startPoint y: 295, endPoint x: 69, endPoint y: 291, distance: 99.6
click at [69, 291] on div "1 - Select menu 2 - Select items 3 - Check out Regulars Serving time: [DATE] 12…" at bounding box center [397, 181] width 795 height 1084
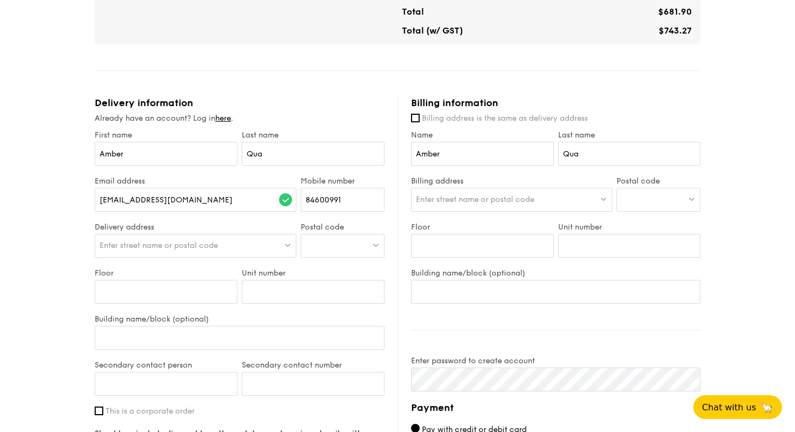
scroll to position [431, 0]
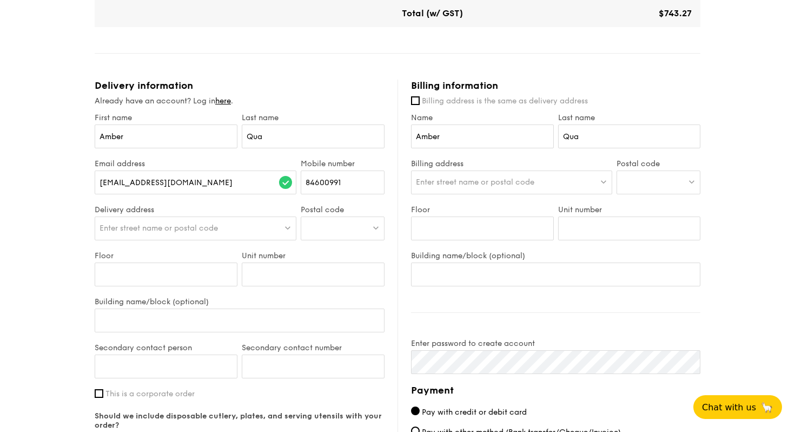
click at [161, 228] on span "Enter street name or postal code" at bounding box center [159, 227] width 118 height 9
click at [287, 229] on input "[STREET_ADDRESS]" at bounding box center [195, 229] width 201 height 24
click at [324, 231] on div at bounding box center [343, 228] width 84 height 24
type input "329560"
click at [326, 256] on div "[STREET_ADDRESS]" at bounding box center [334, 250] width 56 height 11
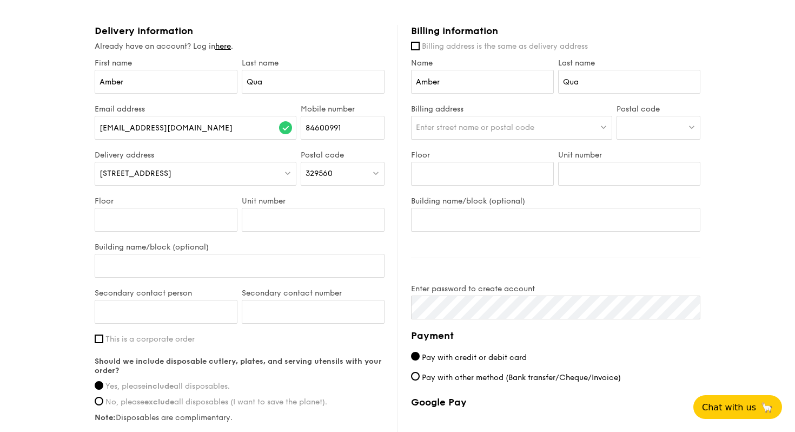
scroll to position [492, 0]
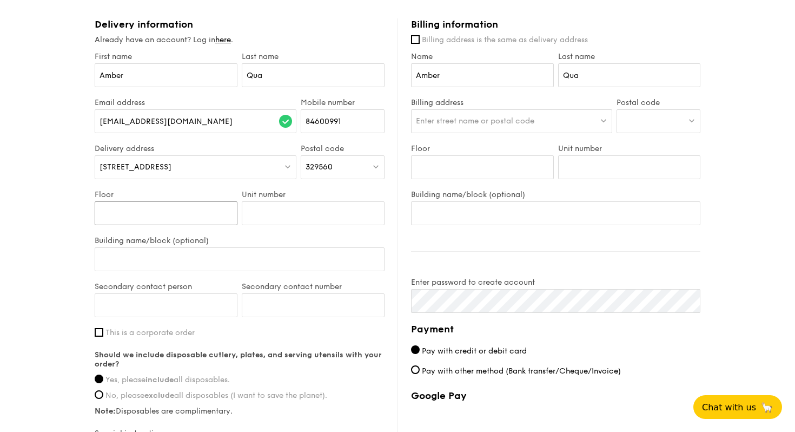
click at [131, 222] on input "Floor" at bounding box center [166, 213] width 143 height 24
type input "1"
click at [225, 248] on input "Building name/block (optional)" at bounding box center [240, 259] width 290 height 24
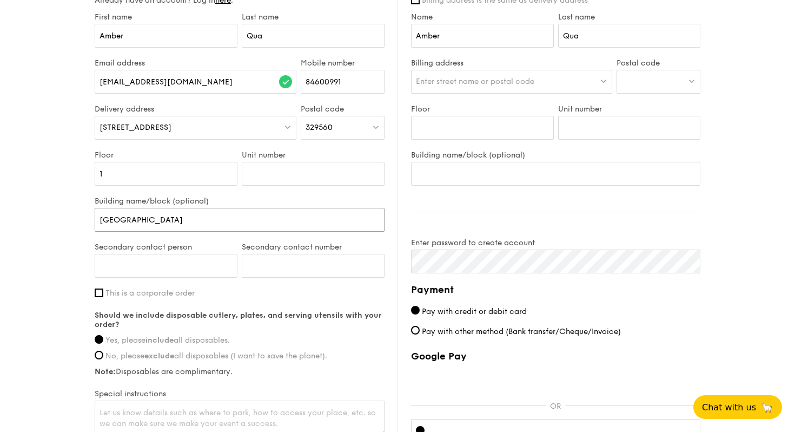
type input "[GEOGRAPHIC_DATA]"
click at [194, 264] on input "Secondary contact person" at bounding box center [166, 266] width 143 height 24
type input "Eoin Ee"
click at [239, 273] on div "Secondary contact person [PERSON_NAME] Secondary contact number" at bounding box center [240, 265] width 294 height 46
click at [263, 272] on input "Secondary contact number" at bounding box center [313, 266] width 143 height 24
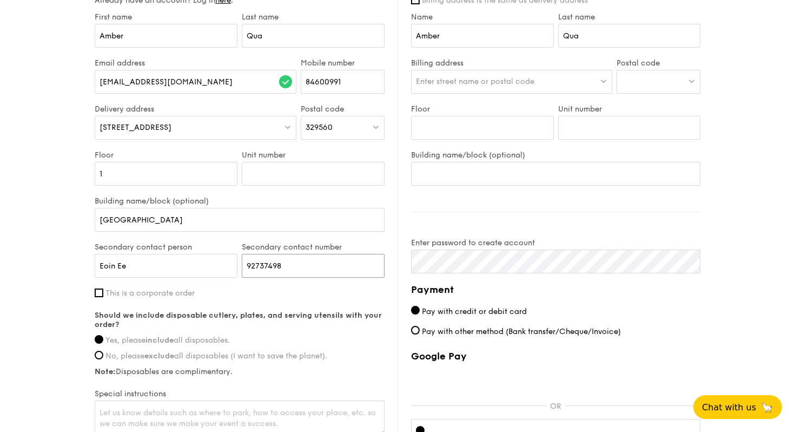
click at [264, 267] on input "92737498" at bounding box center [313, 266] width 143 height 24
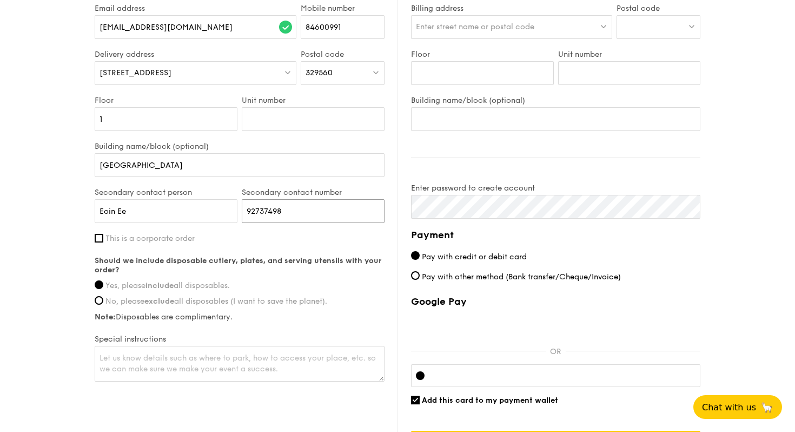
scroll to position [590, 0]
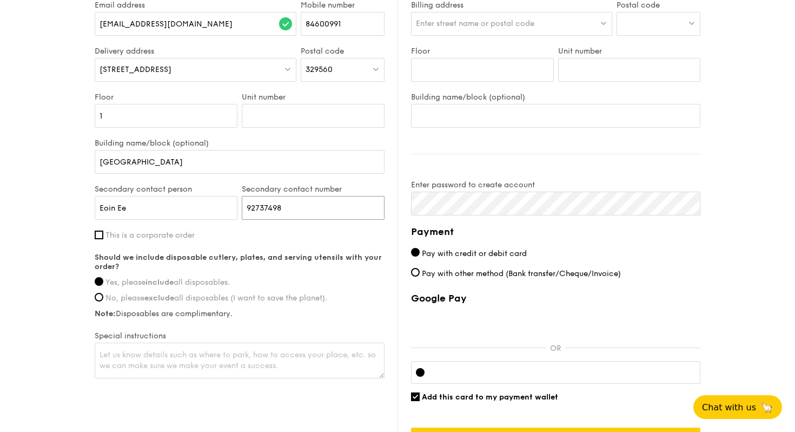
type input "92737498"
click at [189, 237] on span "This is a corporate order" at bounding box center [149, 234] width 89 height 9
click at [103, 237] on input "This is a corporate order" at bounding box center [99, 234] width 9 height 9
checkbox input "true"
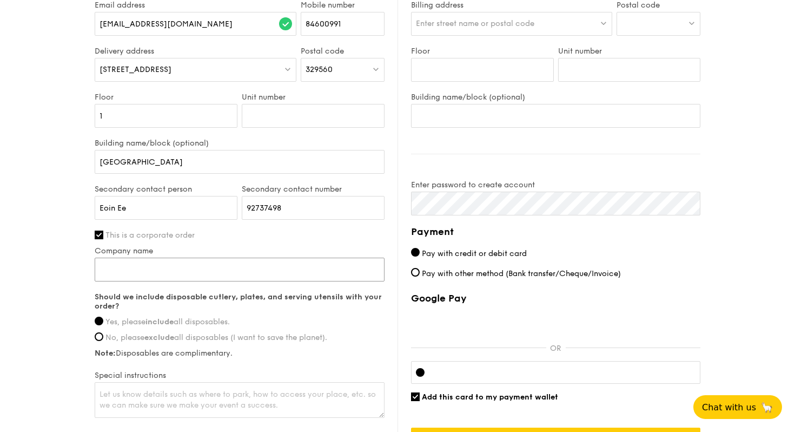
click at [229, 271] on input "Company name" at bounding box center [240, 270] width 290 height 24
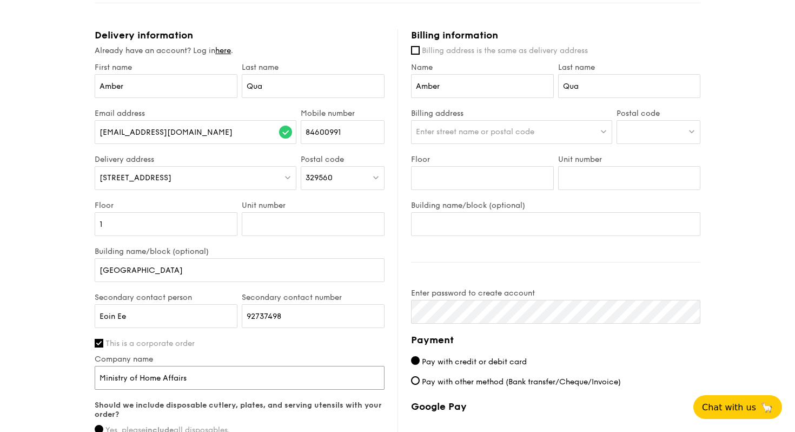
scroll to position [478, 0]
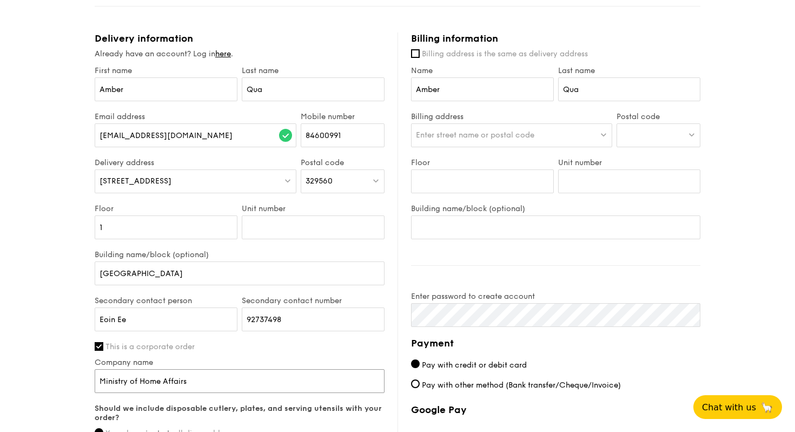
type input "Ministry of Home Affairs"
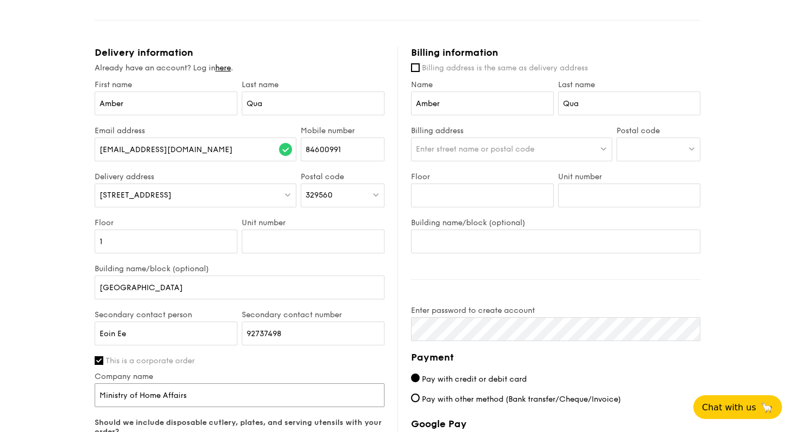
scroll to position [466, 0]
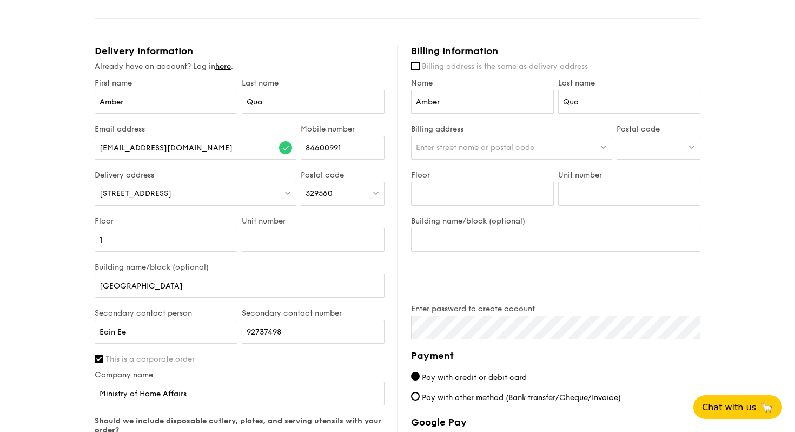
click at [526, 146] on span "Enter street name or postal code" at bounding box center [475, 147] width 118 height 9
type input "1"
click at [648, 156] on div at bounding box center [659, 148] width 84 height 24
type input "600105"
click at [652, 175] on div "[STREET_ADDRESS]" at bounding box center [650, 169] width 56 height 11
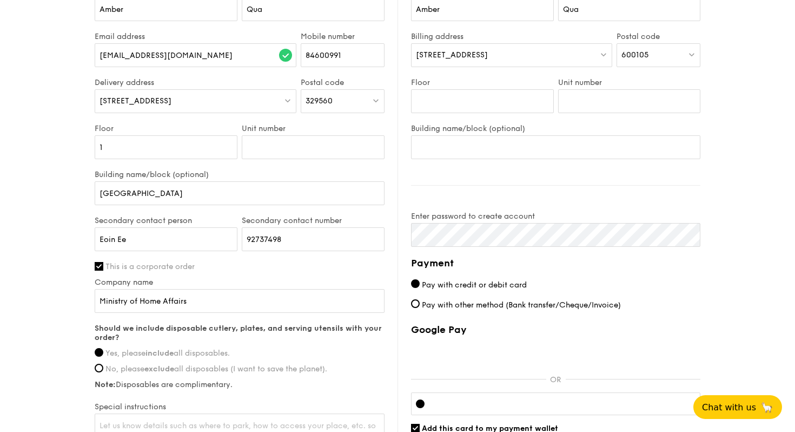
scroll to position [564, 0]
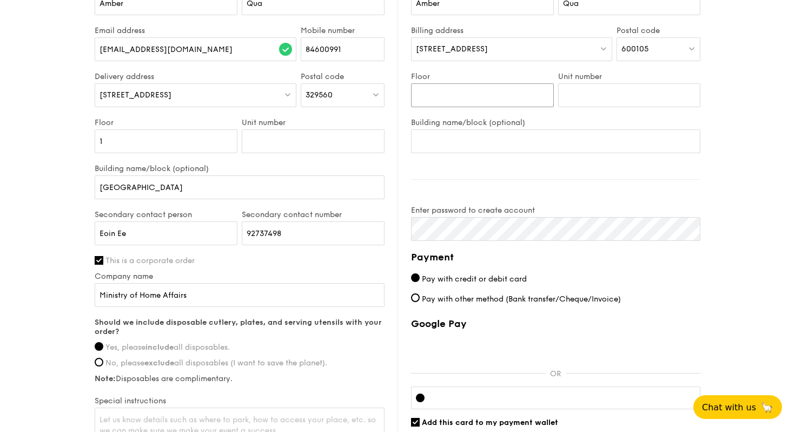
click at [535, 94] on input "Floor" at bounding box center [482, 95] width 143 height 24
type input "11"
click at [605, 102] on input "Unit number" at bounding box center [629, 95] width 143 height 24
type input "230"
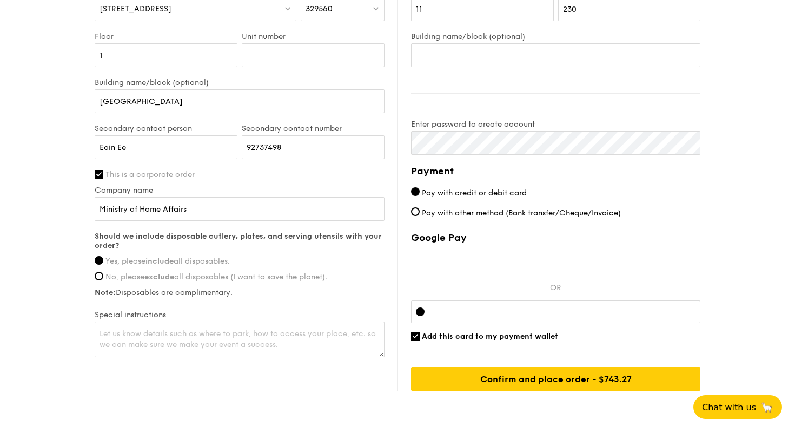
scroll to position [670, 0]
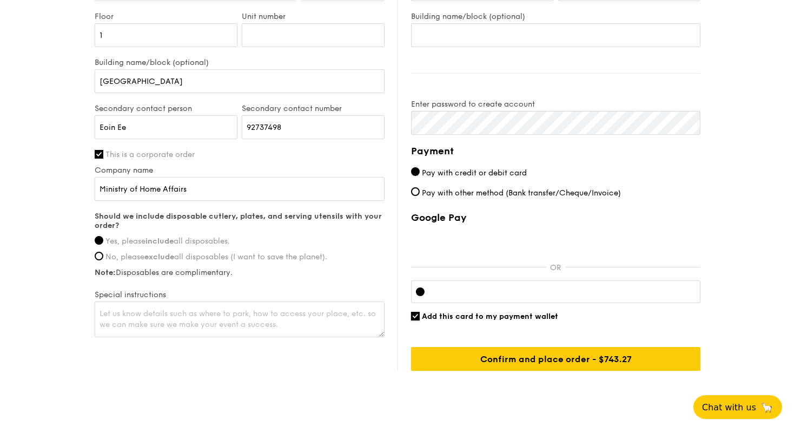
click at [414, 314] on input "Add this card to my payment wallet" at bounding box center [415, 316] width 9 height 9
checkbox input "false"
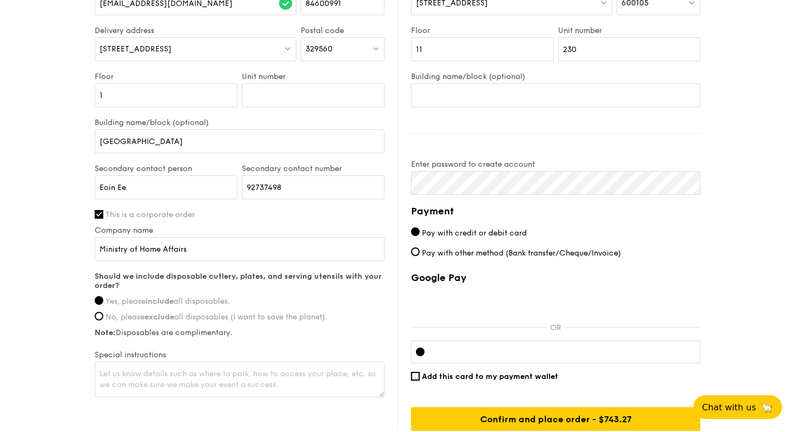
scroll to position [695, 0]
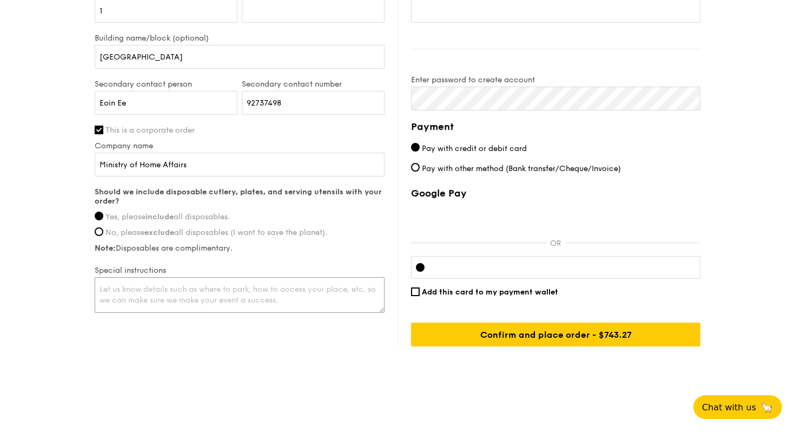
click at [218, 296] on textarea at bounding box center [240, 295] width 290 height 36
type textarea "P"
drag, startPoint x: 249, startPoint y: 287, endPoint x: 126, endPoint y: 287, distance: 123.3
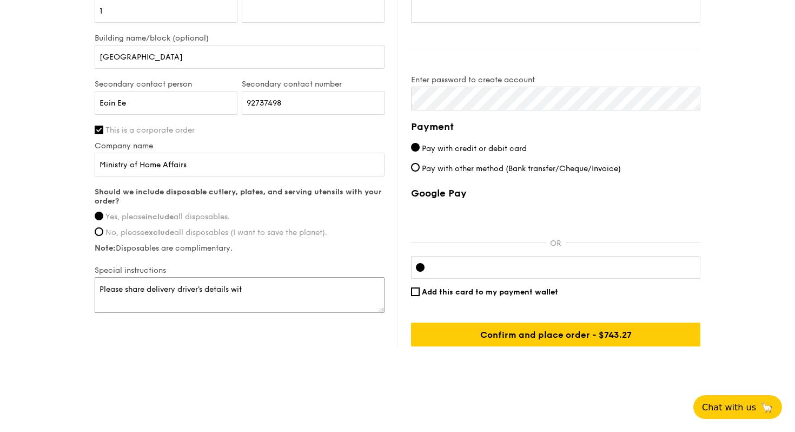
click at [126, 287] on textarea "Please share delivery driver's details wit" at bounding box center [240, 295] width 290 height 36
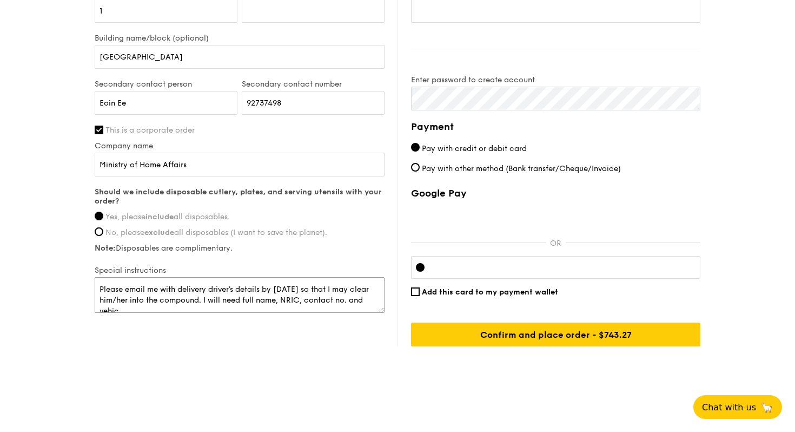
scroll to position [3, 0]
drag, startPoint x: 242, startPoint y: 298, endPoint x: 225, endPoint y: 298, distance: 17.3
click at [225, 298] on textarea "Please email me with delivery driver's details by [DATE] so that I may clear hi…" at bounding box center [240, 295] width 290 height 36
click at [216, 308] on textarea "Please email me with delivery driver's details by [DATE] so that I may clear hi…" at bounding box center [240, 295] width 290 height 36
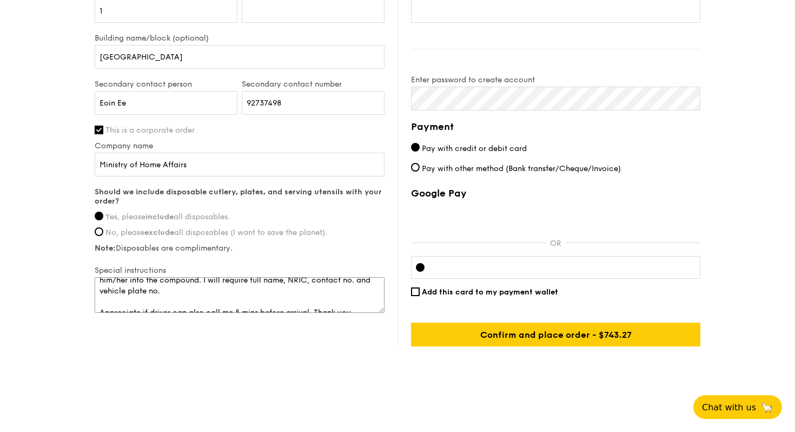
scroll to position [32, 0]
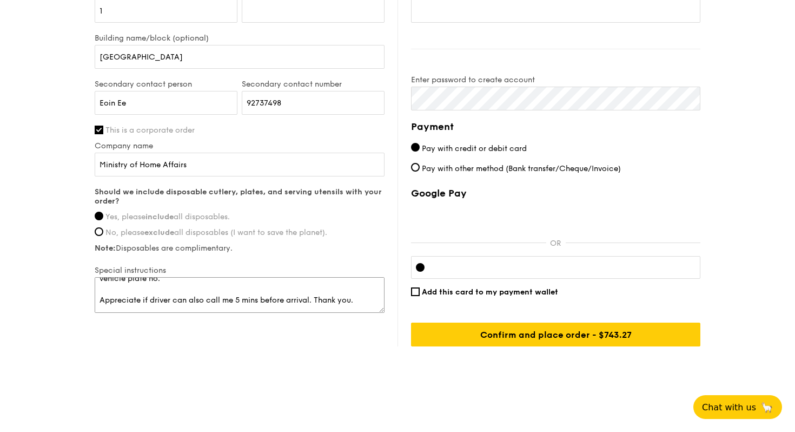
drag, startPoint x: 206, startPoint y: 297, endPoint x: 192, endPoint y: 297, distance: 14.6
click at [192, 297] on textarea "Please email me with delivery driver's details by [DATE] so that I may clear hi…" at bounding box center [240, 295] width 290 height 36
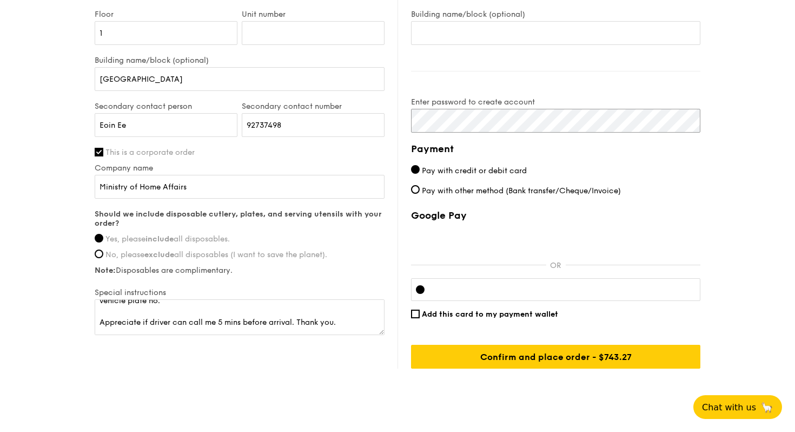
scroll to position [695, 0]
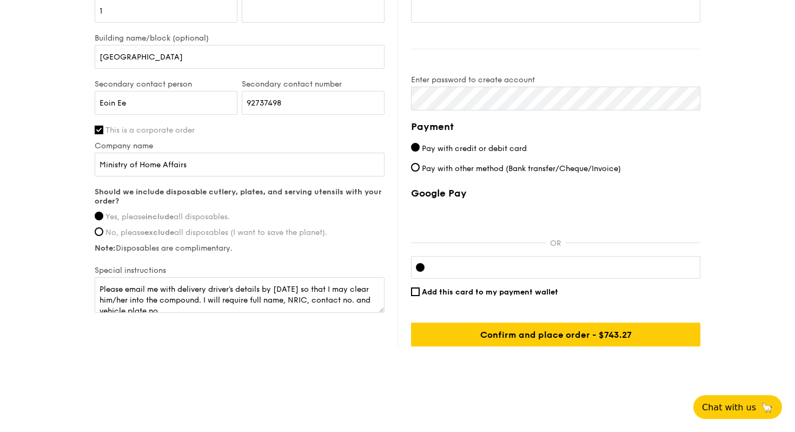
scroll to position [32, 0]
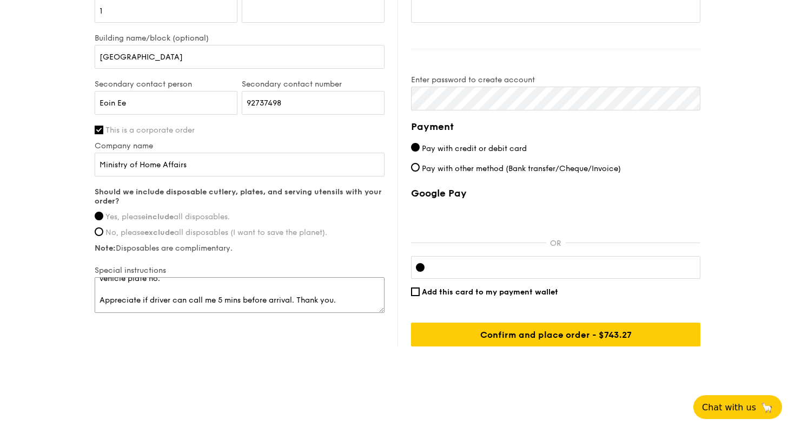
click at [344, 300] on textarea "Please email me with delivery driver's details by [DATE] so that I may clear hi…" at bounding box center [240, 295] width 290 height 36
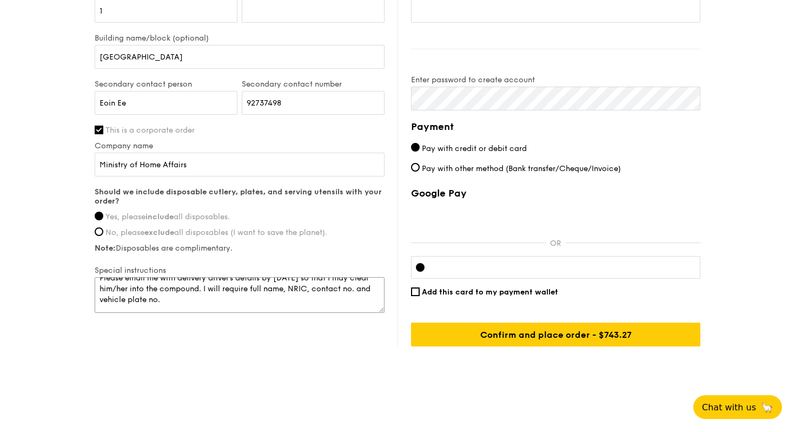
scroll to position [4, 0]
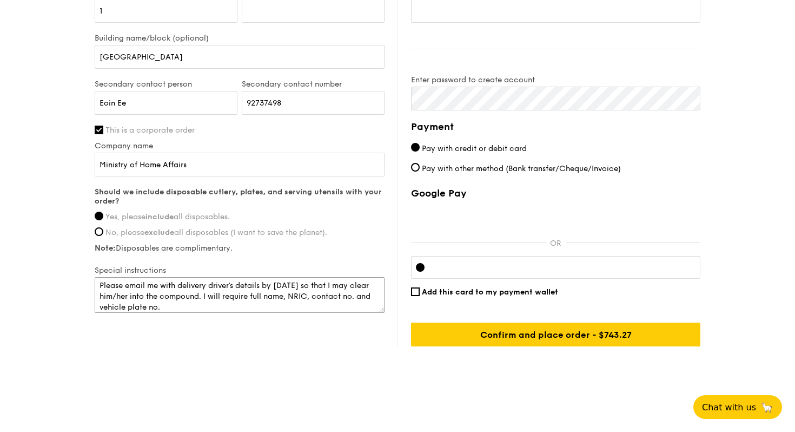
click at [248, 306] on textarea "Please email me with delivery driver's details by [DATE] so that I may clear hi…" at bounding box center [240, 295] width 290 height 36
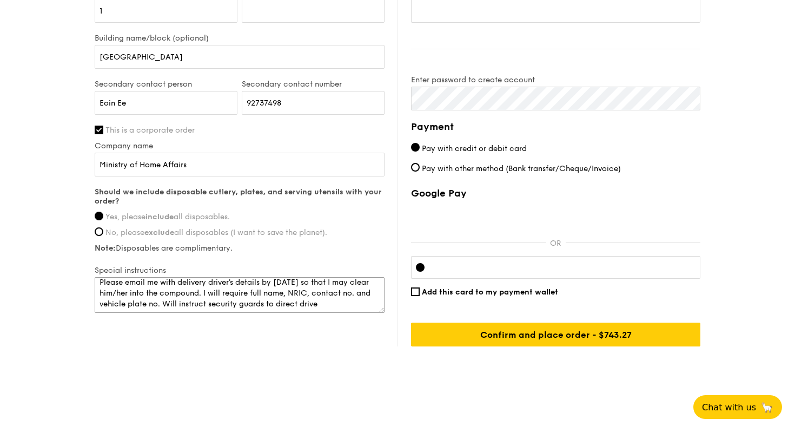
drag, startPoint x: 338, startPoint y: 307, endPoint x: 165, endPoint y: 302, distance: 172.6
click at [165, 302] on textarea "Please email me with delivery driver's details by [DATE] so that I may clear hi…" at bounding box center [240, 295] width 290 height 36
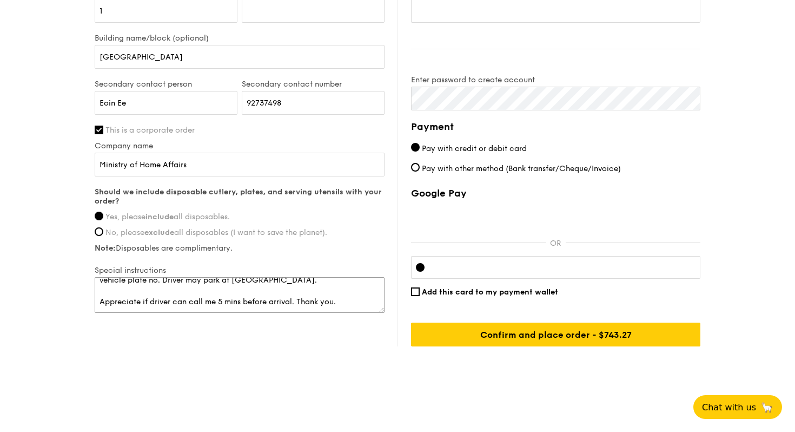
scroll to position [32, 0]
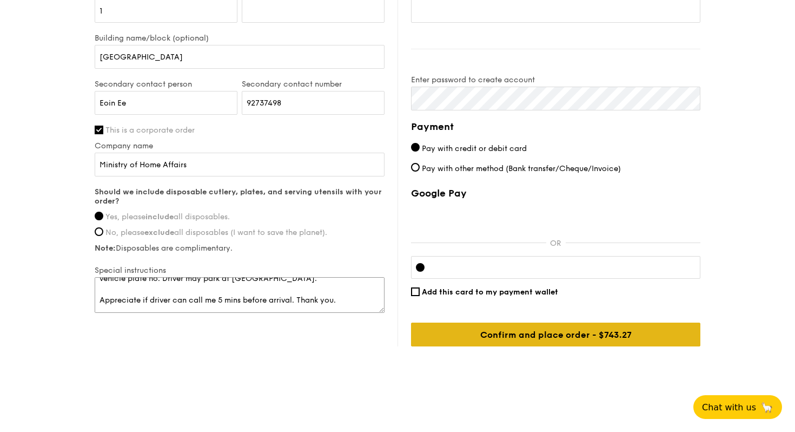
type textarea "Please email me with delivery driver's details by [DATE] so that I may clear hi…"
click at [546, 333] on input "Confirm and place order - $743.27" at bounding box center [555, 334] width 289 height 24
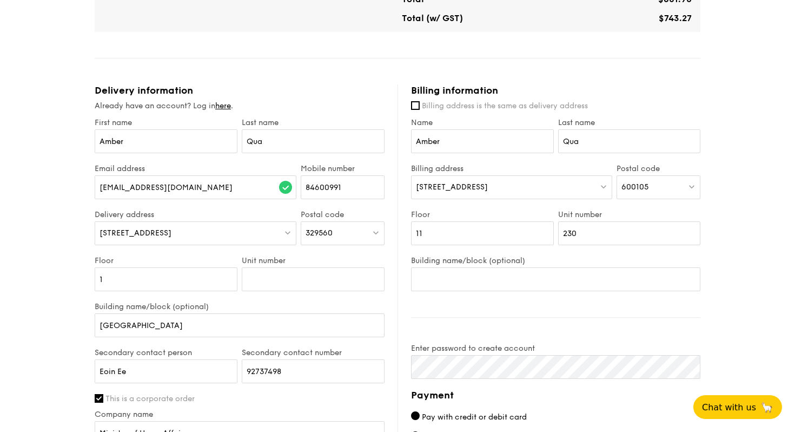
scroll to position [710, 0]
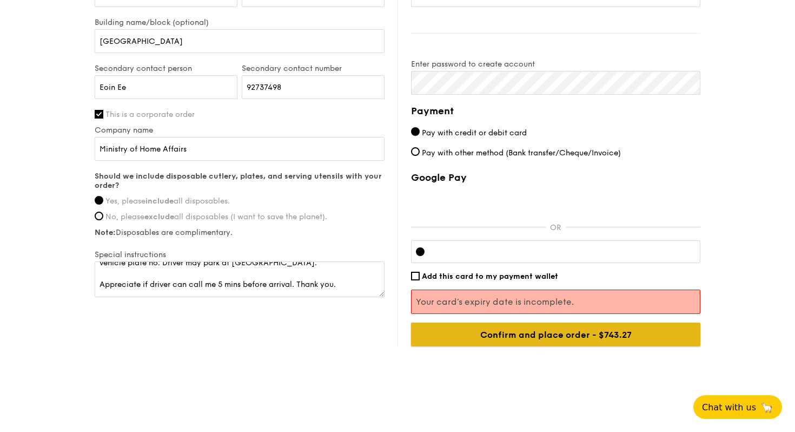
click at [570, 340] on input "Confirm and place order - $743.27" at bounding box center [555, 334] width 289 height 24
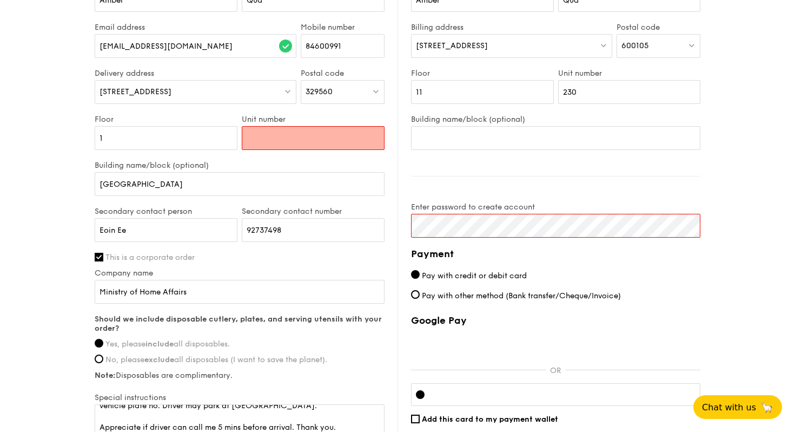
scroll to position [557, 0]
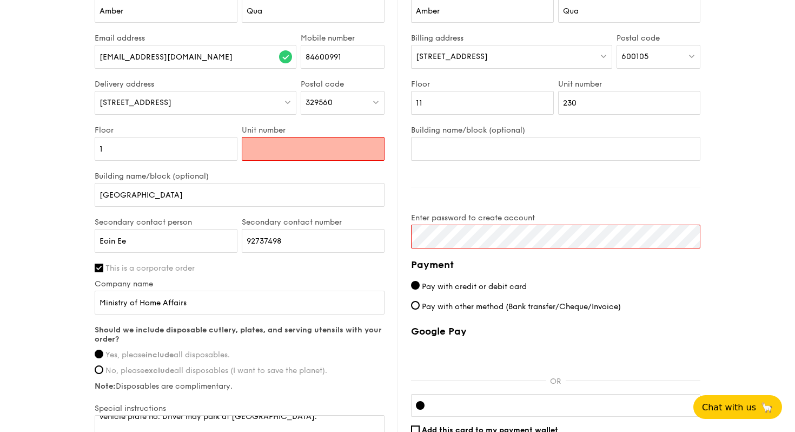
click at [331, 152] on input "Unit number" at bounding box center [313, 149] width 143 height 24
type input "0"
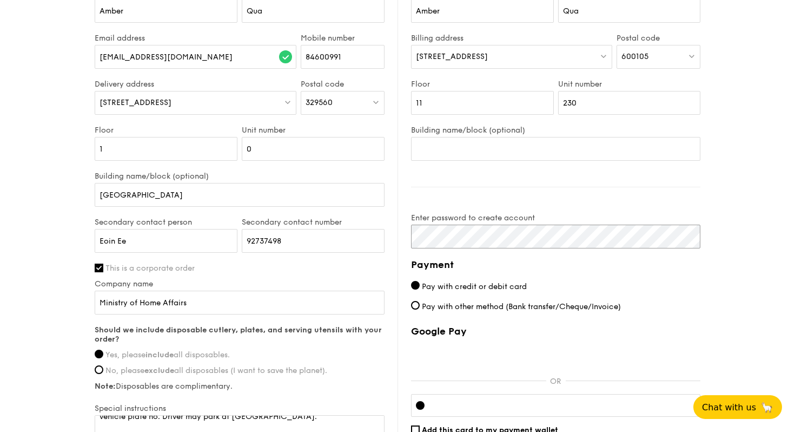
scroll to position [695, 0]
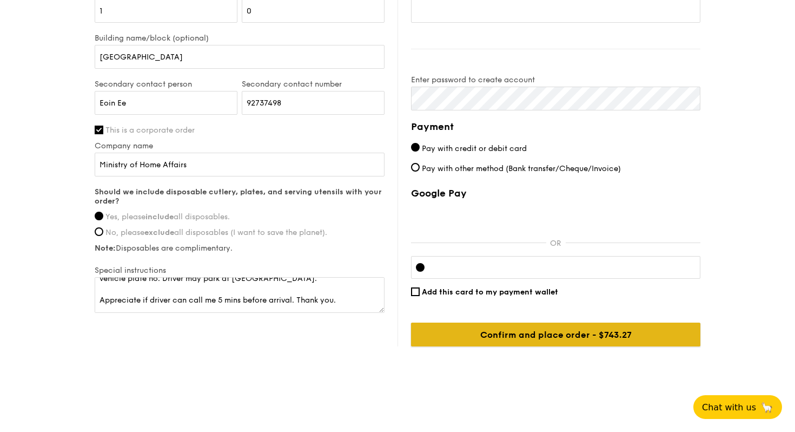
click at [591, 334] on input "Confirm and place order - $743.27" at bounding box center [555, 334] width 289 height 24
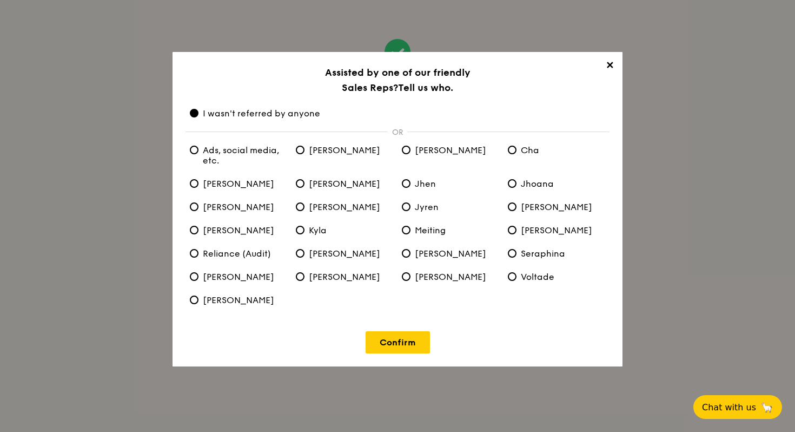
click at [395, 337] on link "Confirm" at bounding box center [398, 342] width 64 height 22
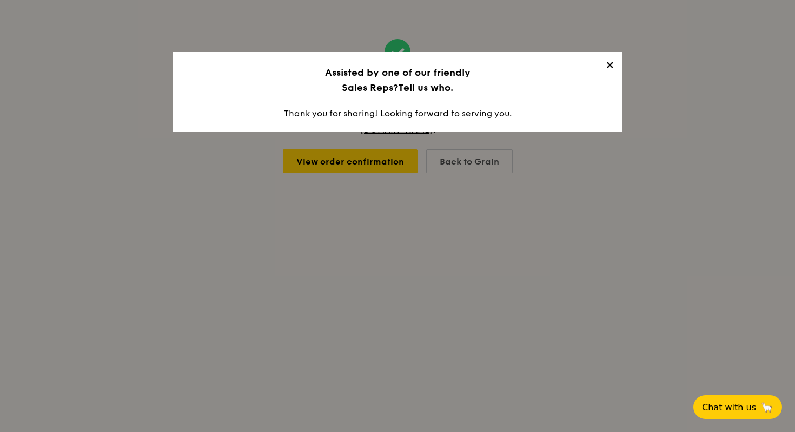
click at [611, 67] on span "✕" at bounding box center [609, 67] width 15 height 15
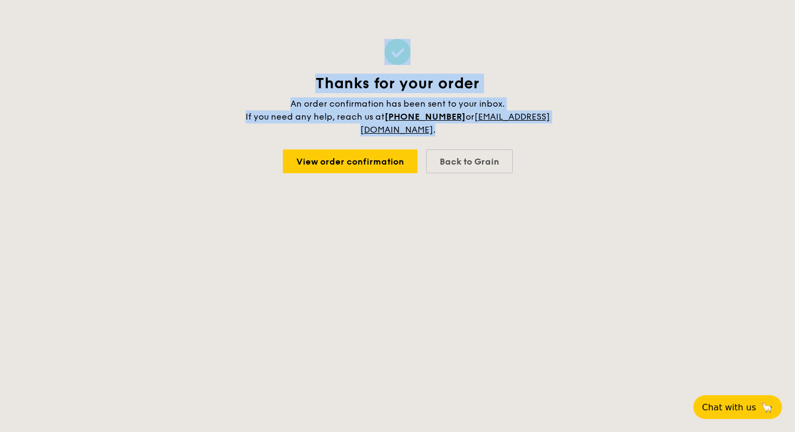
drag, startPoint x: 501, startPoint y: 130, endPoint x: 259, endPoint y: 56, distance: 253.3
click at [259, 56] on div "Thanks for your order An order confirmation has been sent to your inbox. If you…" at bounding box center [397, 106] width 307 height 212
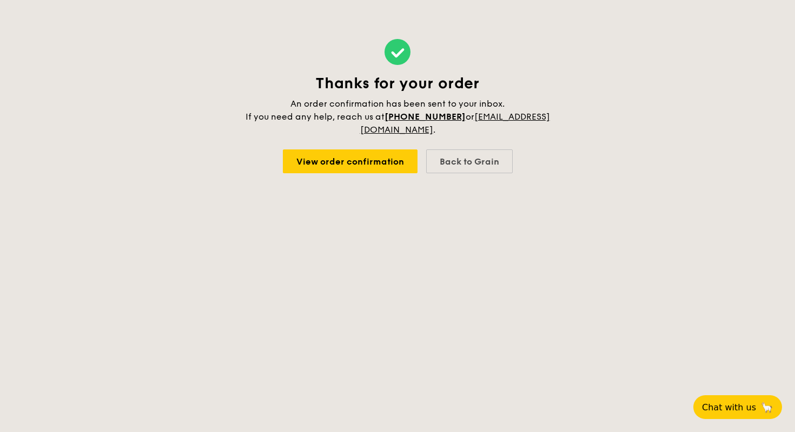
click at [478, 136] on div "Thanks for your order An order confirmation has been sent to your inbox. If you…" at bounding box center [397, 106] width 307 height 212
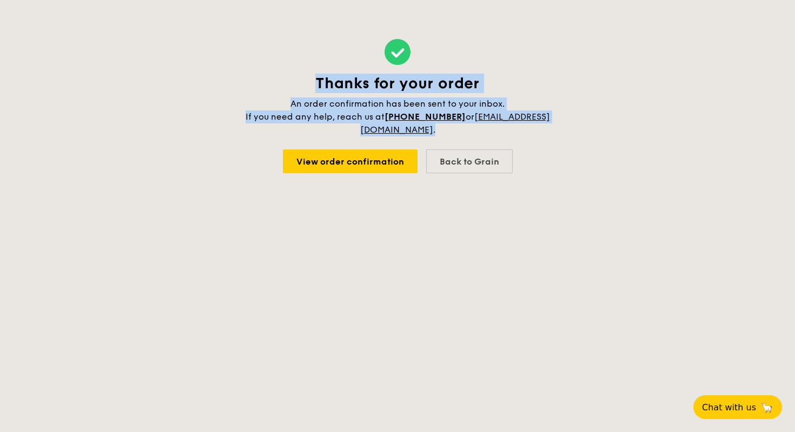
drag, startPoint x: 501, startPoint y: 136, endPoint x: 286, endPoint y: 91, distance: 220.1
click at [286, 91] on div "Thanks for your order An order confirmation has been sent to your inbox. If you…" at bounding box center [397, 106] width 307 height 212
copy div "Thanks for your order An order confirmation has been sent to your inbox. If you…"
click at [365, 164] on link "View order confirmation" at bounding box center [350, 161] width 135 height 24
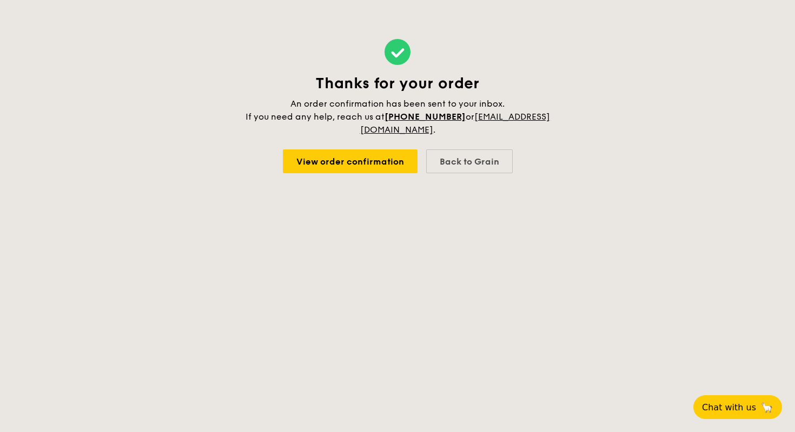
click at [148, 255] on body "Thanks for your order An order confirmation has been sent to your inbox. If you…" at bounding box center [397, 216] width 795 height 432
drag, startPoint x: 344, startPoint y: 130, endPoint x: 444, endPoint y: 131, distance: 100.1
click at [444, 131] on h4 "An order confirmation has been sent to your inbox. If you need any help, reach …" at bounding box center [397, 116] width 307 height 39
copy link "[EMAIL_ADDRESS][DOMAIN_NAME]"
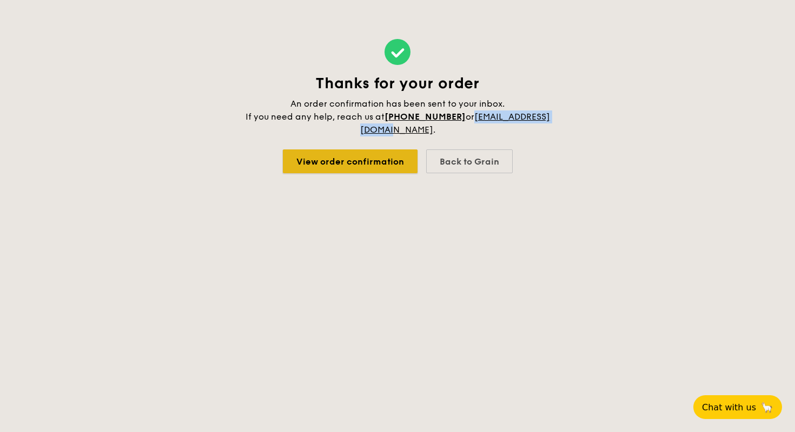
click at [384, 157] on link "View order confirmation" at bounding box center [350, 161] width 135 height 24
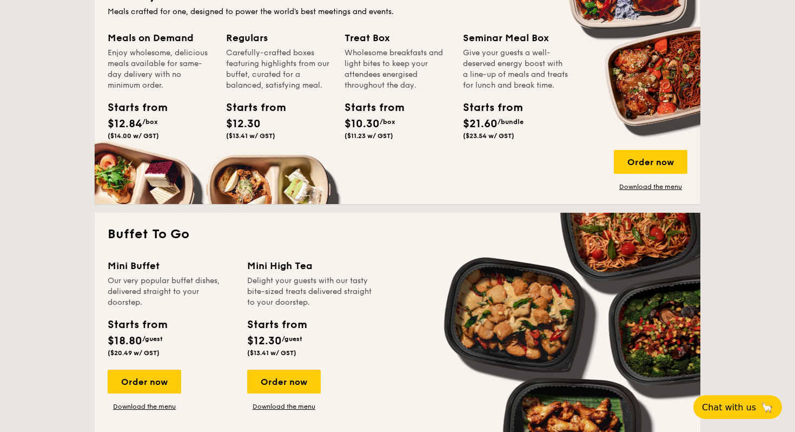
scroll to position [764, 0]
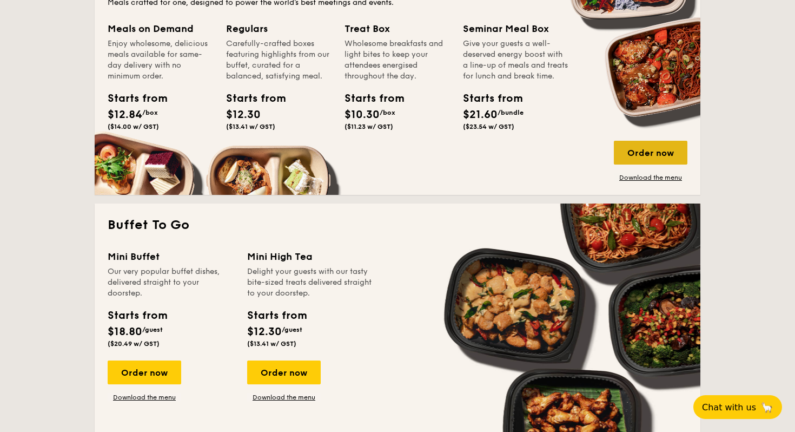
click at [645, 154] on div "Order now" at bounding box center [651, 153] width 74 height 24
